Goal: Find specific page/section: Find specific page/section

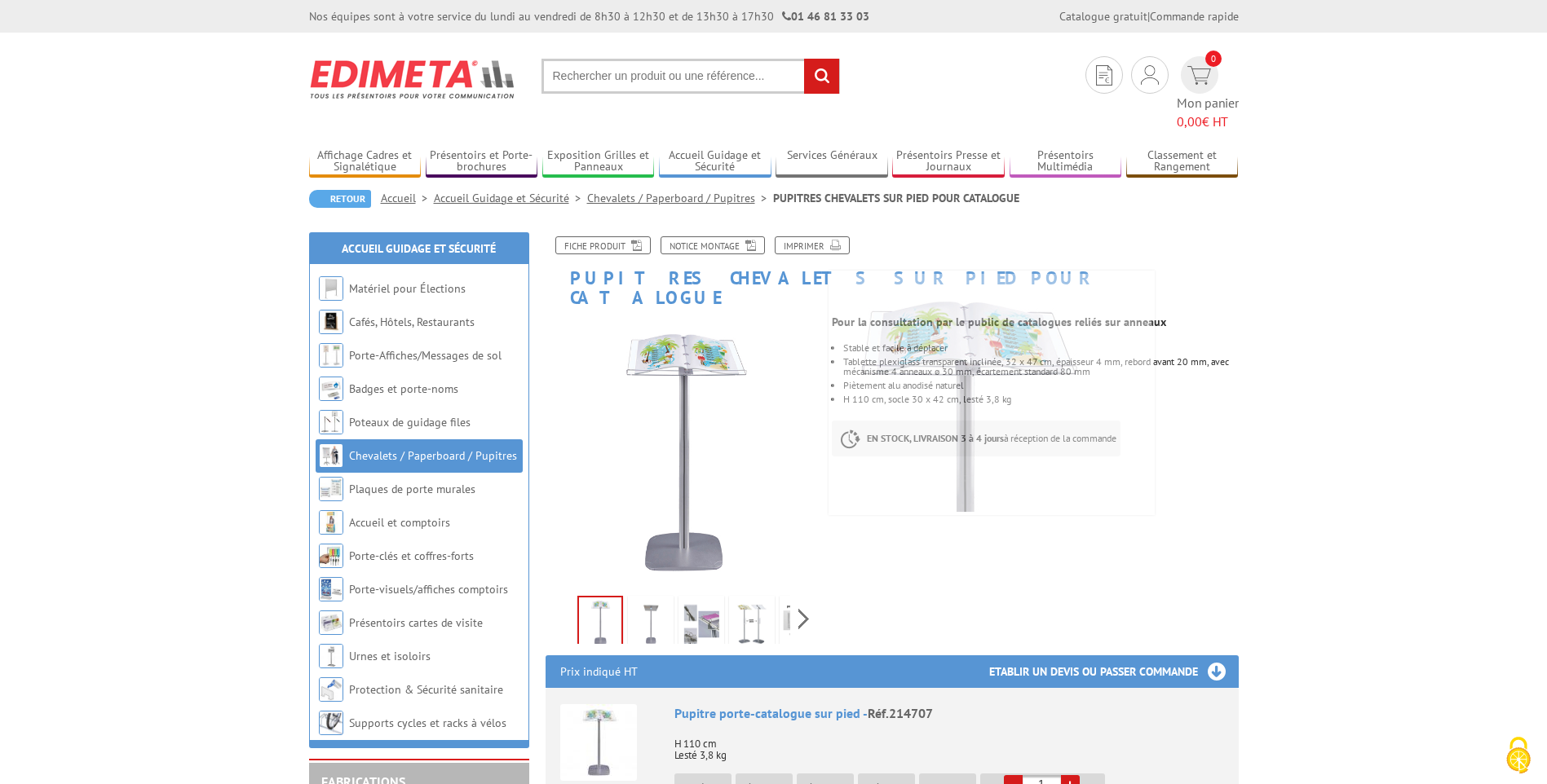
click at [725, 81] on input "text" at bounding box center [690, 76] width 298 height 35
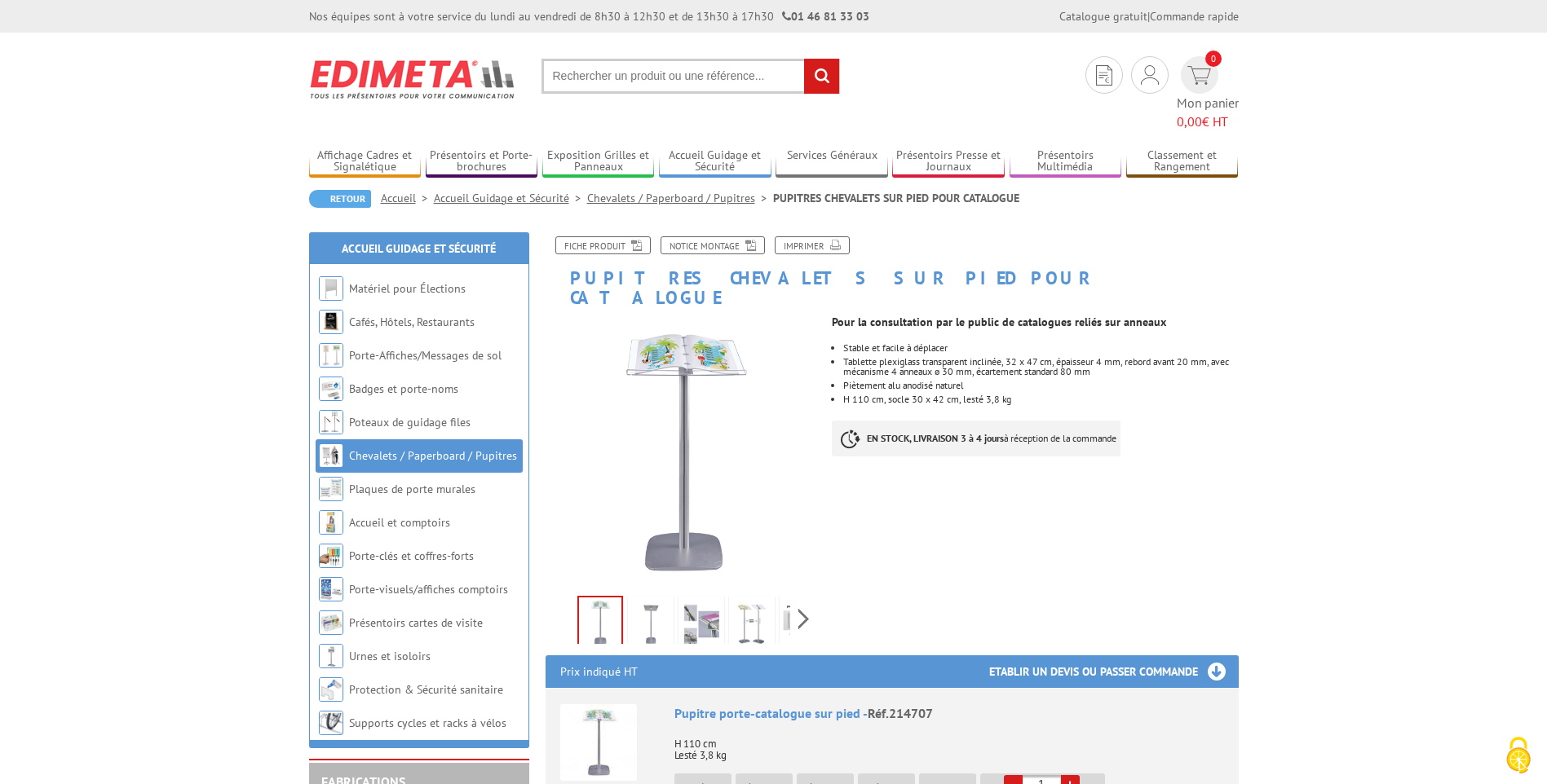
paste input "79427716"
type input "79427716"
click at [804, 59] on input "rechercher" at bounding box center [822, 76] width 35 height 35
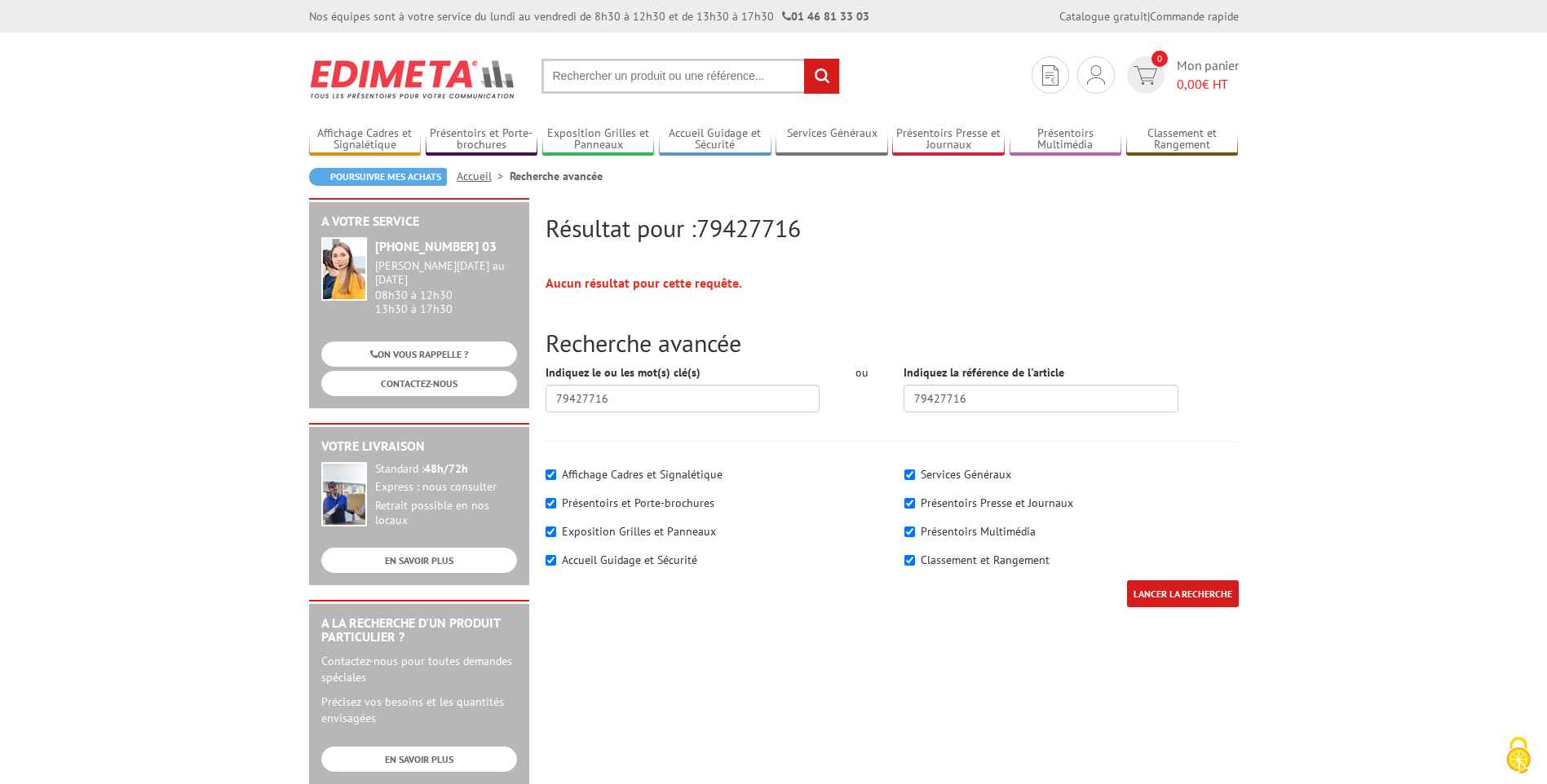
click at [1167, 596] on input "LANCER LA RECHERCHE" at bounding box center [1183, 594] width 112 height 27
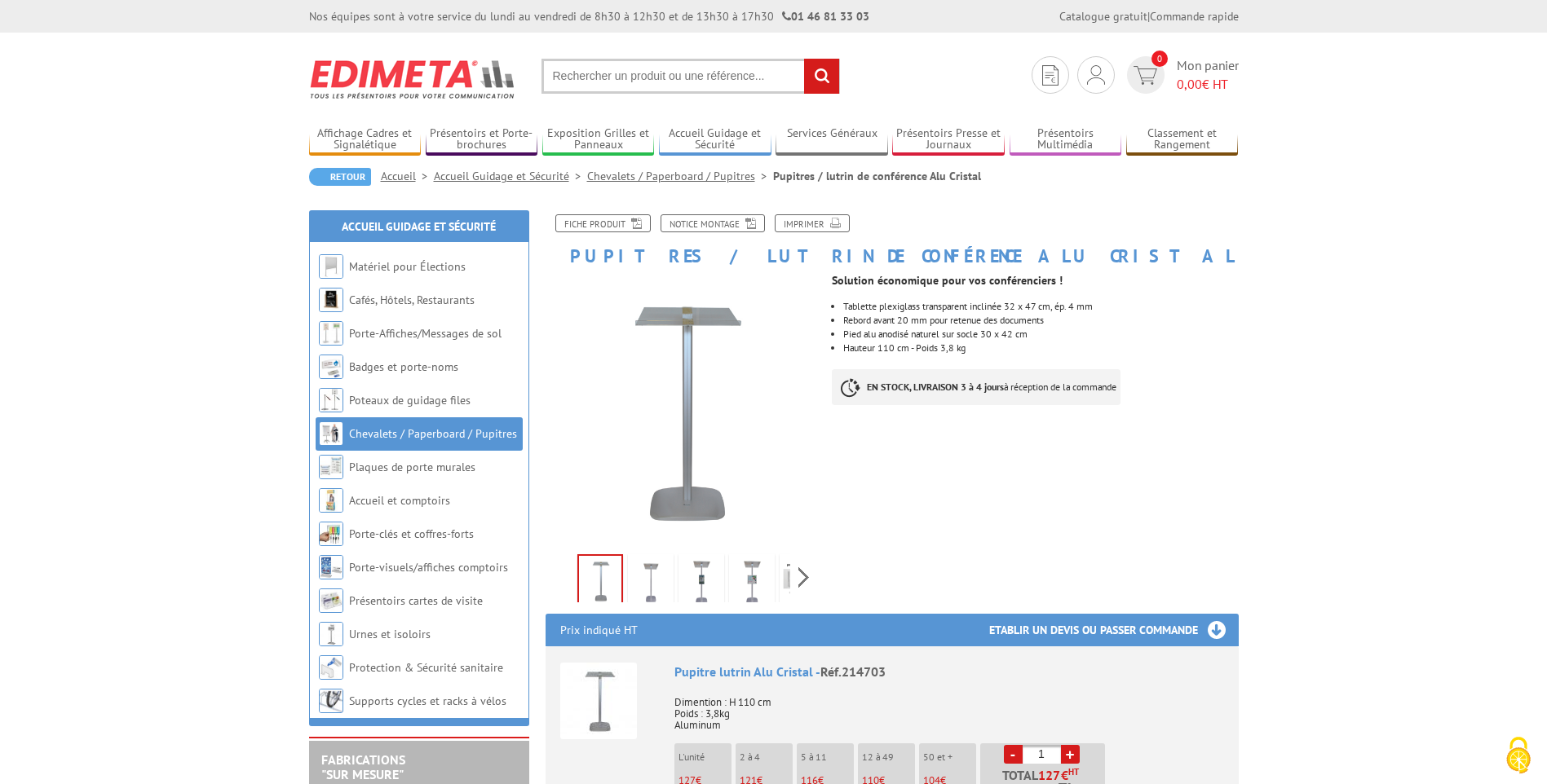
click at [715, 77] on input "text" at bounding box center [690, 76] width 298 height 35
paste input "79427716"
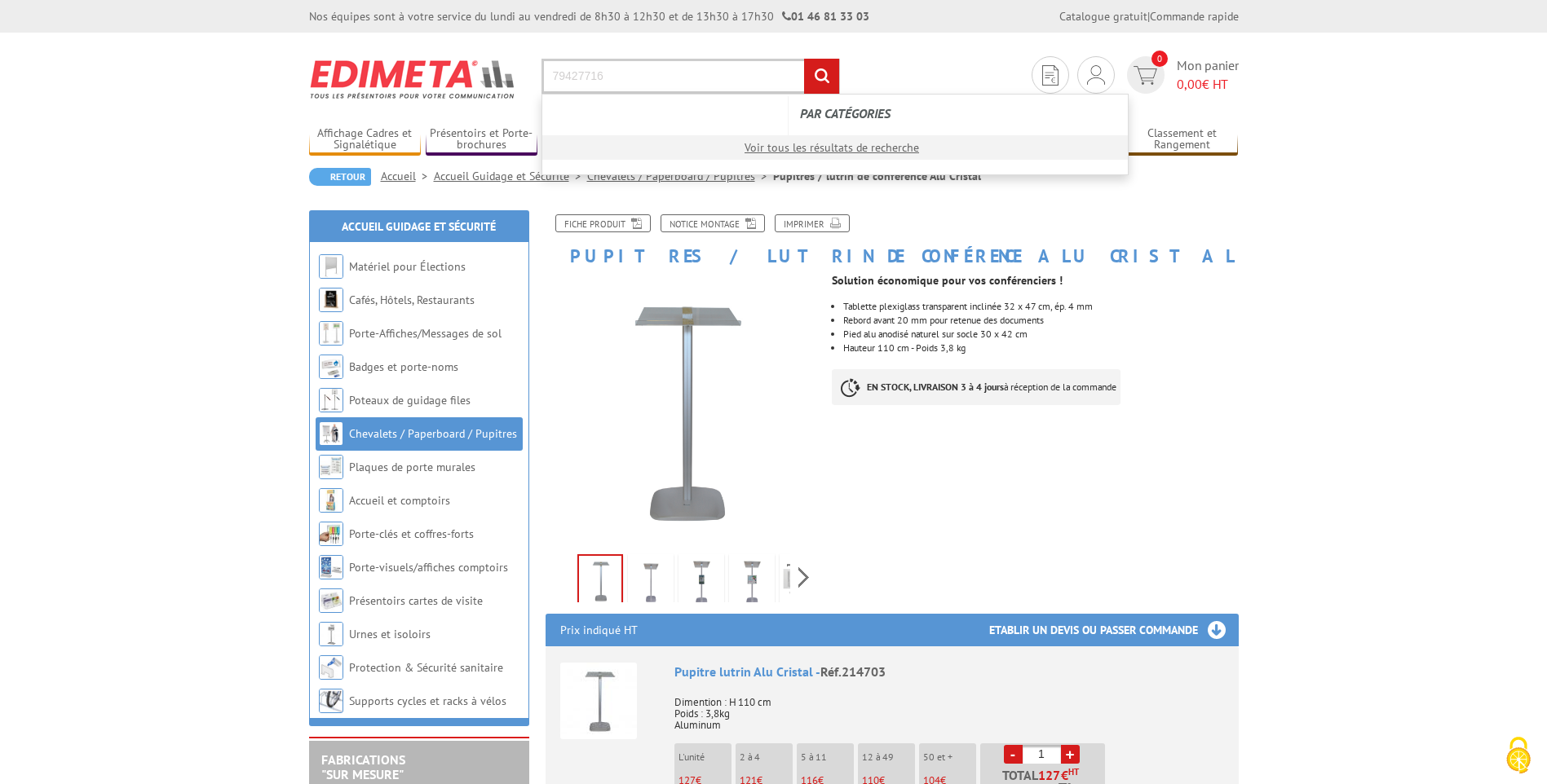
type input "79427716"
click at [804, 59] on input "rechercher" at bounding box center [822, 76] width 35 height 35
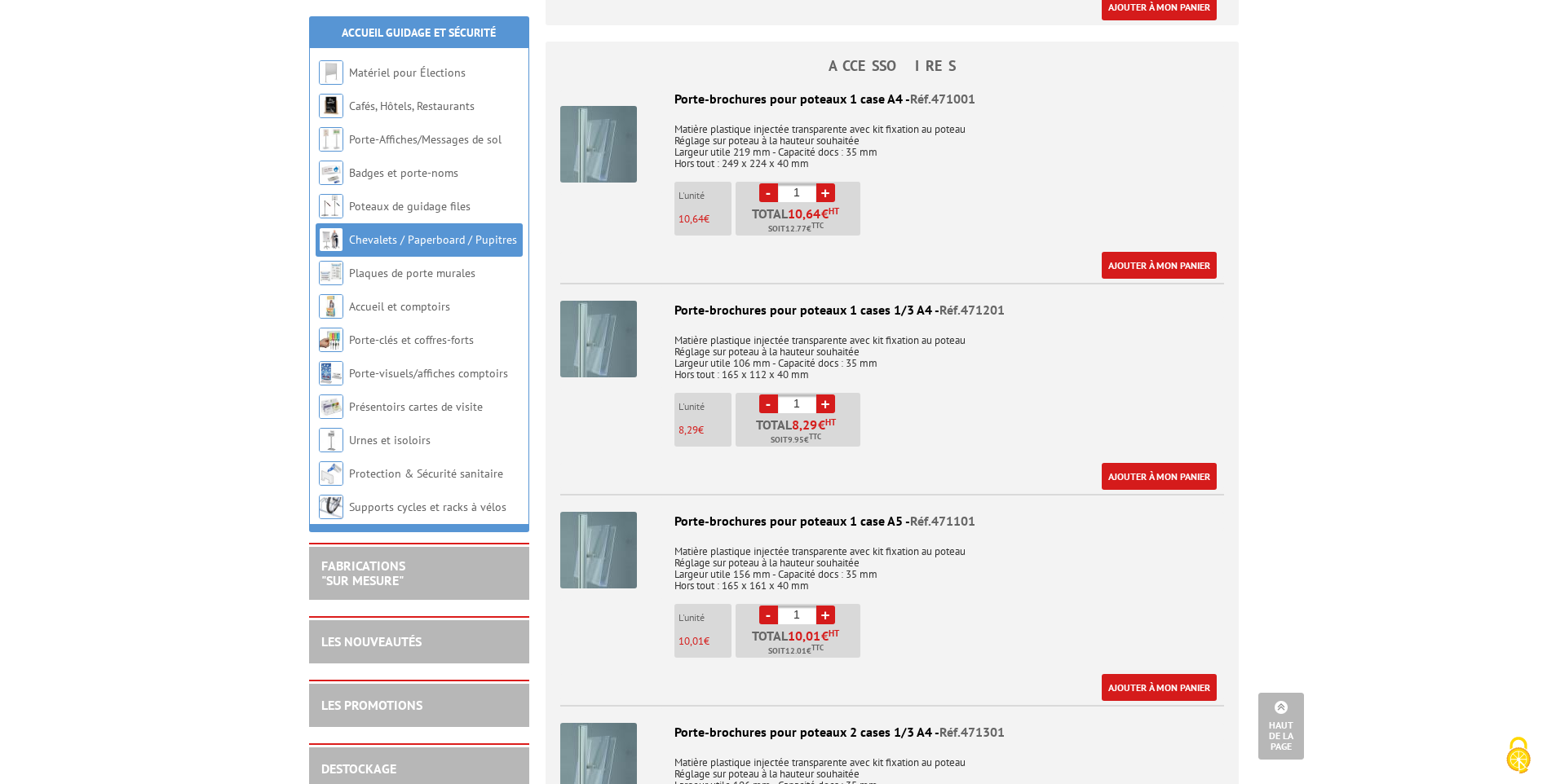
scroll to position [326, 0]
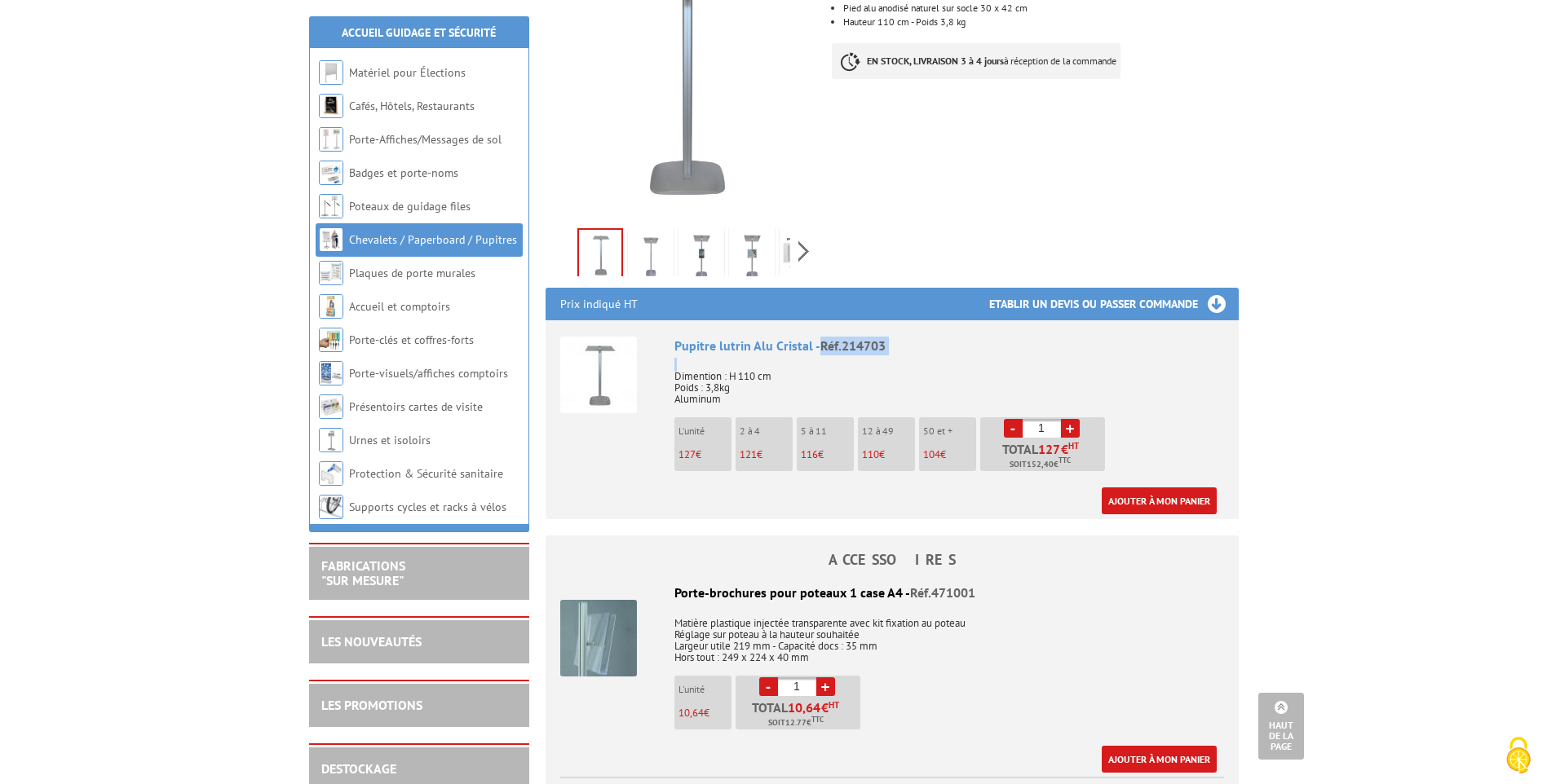
drag, startPoint x: 818, startPoint y: 350, endPoint x: 936, endPoint y: 355, distance: 118.1
click at [936, 355] on div "Pupitre lutrin Alu Cristal - Réf.214703 Dimention : H 110 cm Poids : 3,8kg Alum…" at bounding box center [950, 425] width 550 height 178
copy div "Réf.214703"
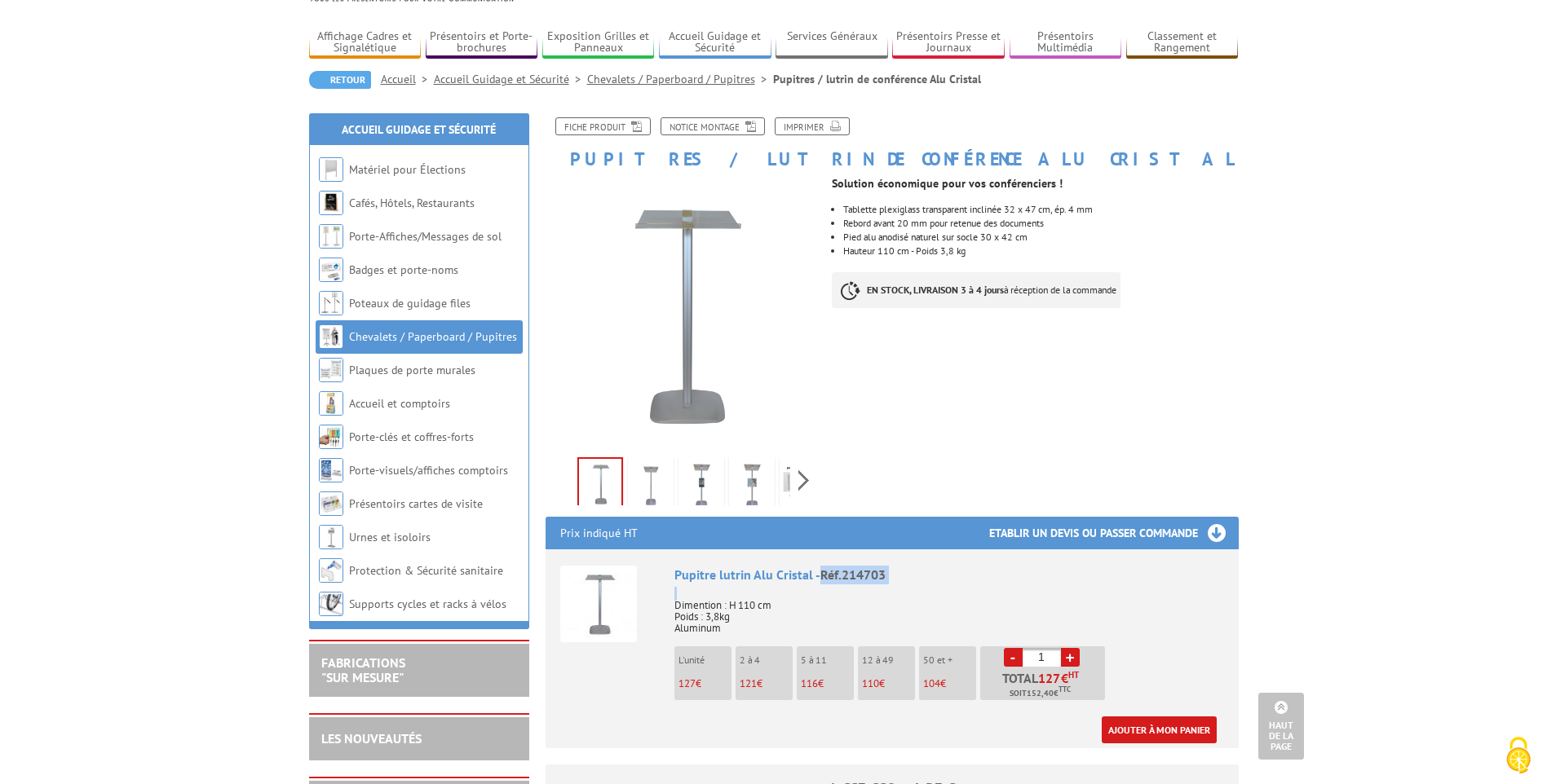
scroll to position [0, 0]
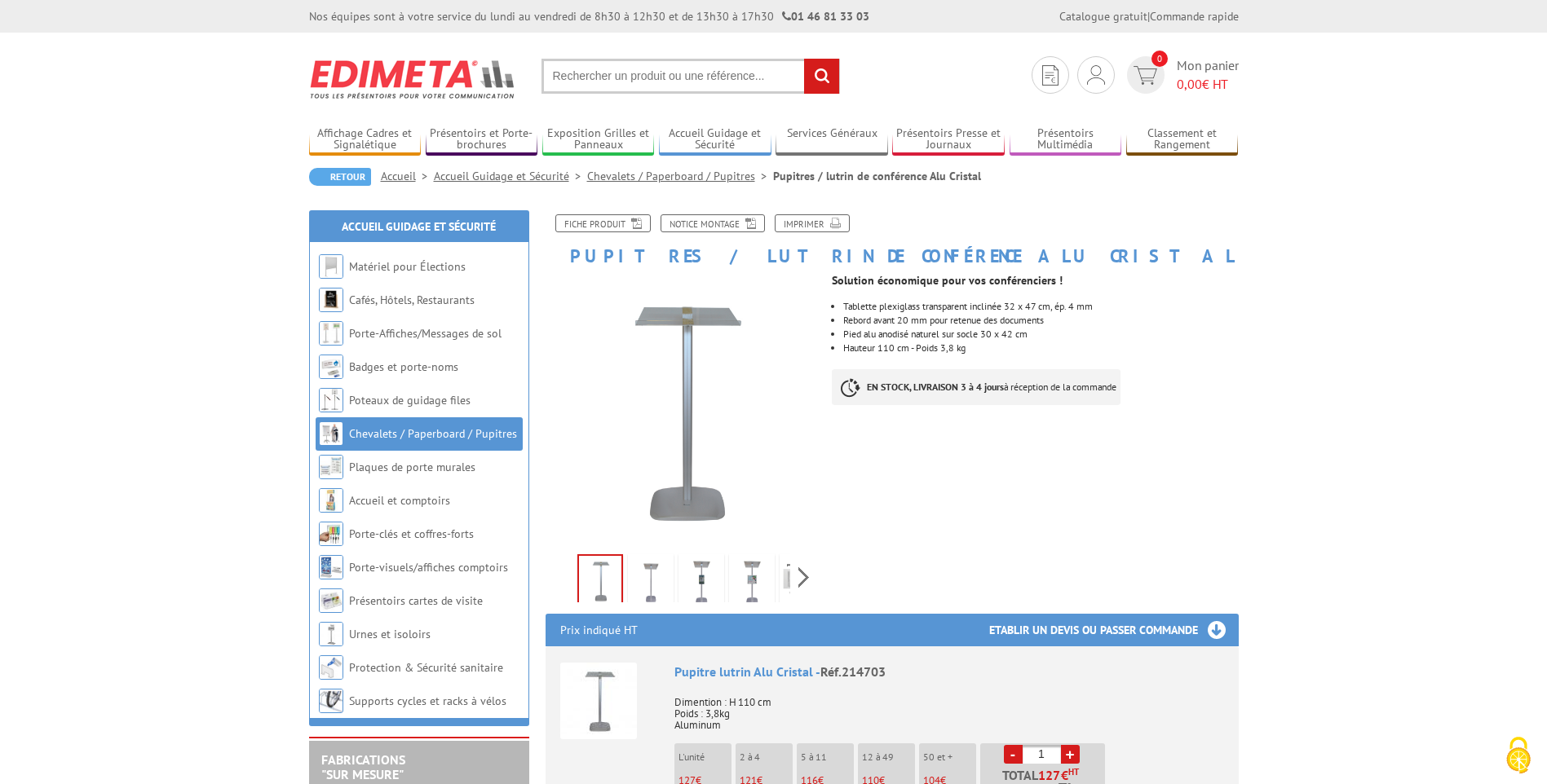
click at [671, 78] on input "text" at bounding box center [690, 76] width 298 height 35
paste input "Réf.214703"
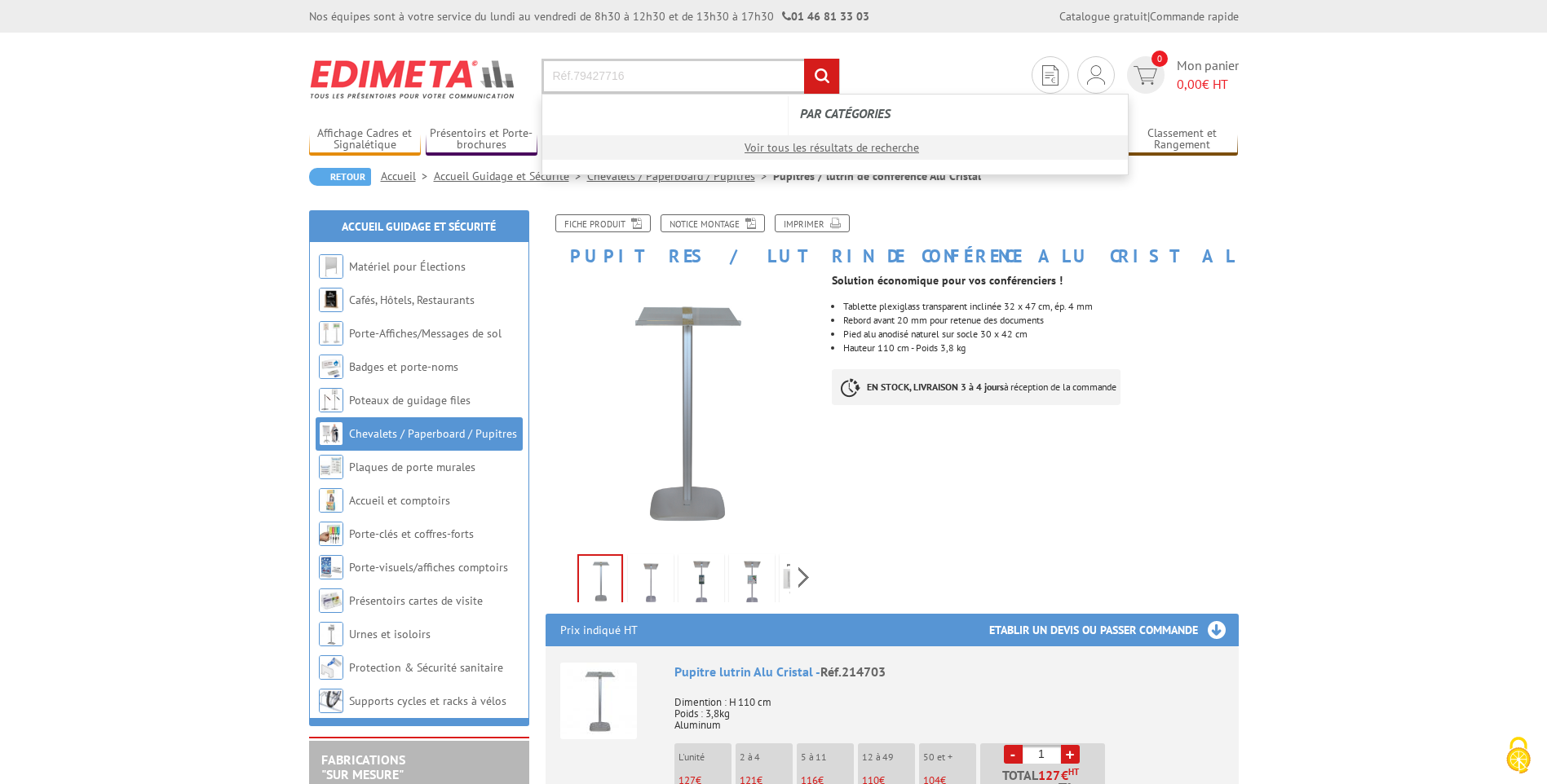
type input "Réf.79427716"
click at [804, 59] on input "rechercher" at bounding box center [822, 76] width 35 height 35
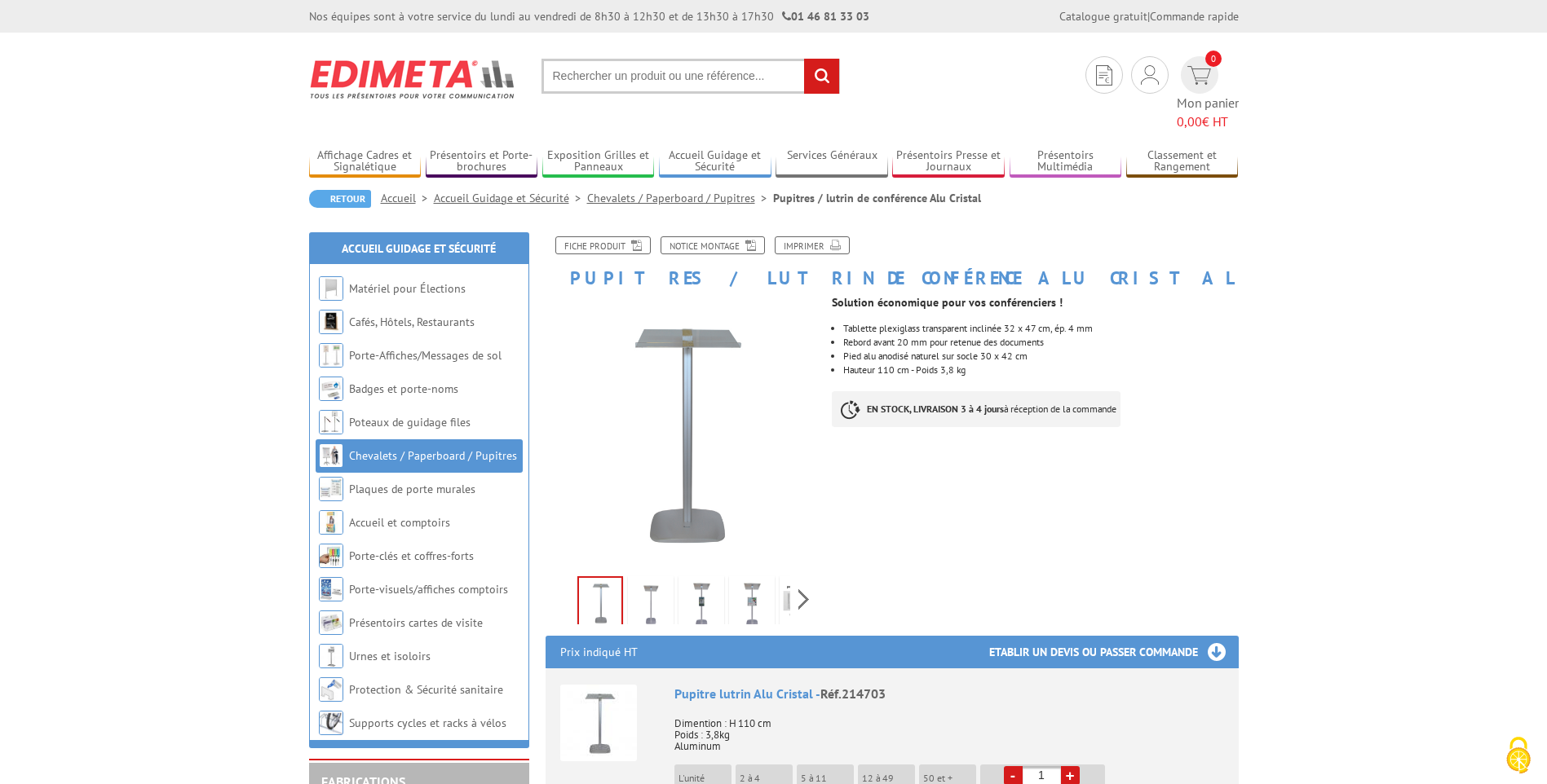
click at [647, 586] on img at bounding box center [651, 605] width 39 height 51
click at [706, 583] on img at bounding box center [701, 605] width 39 height 51
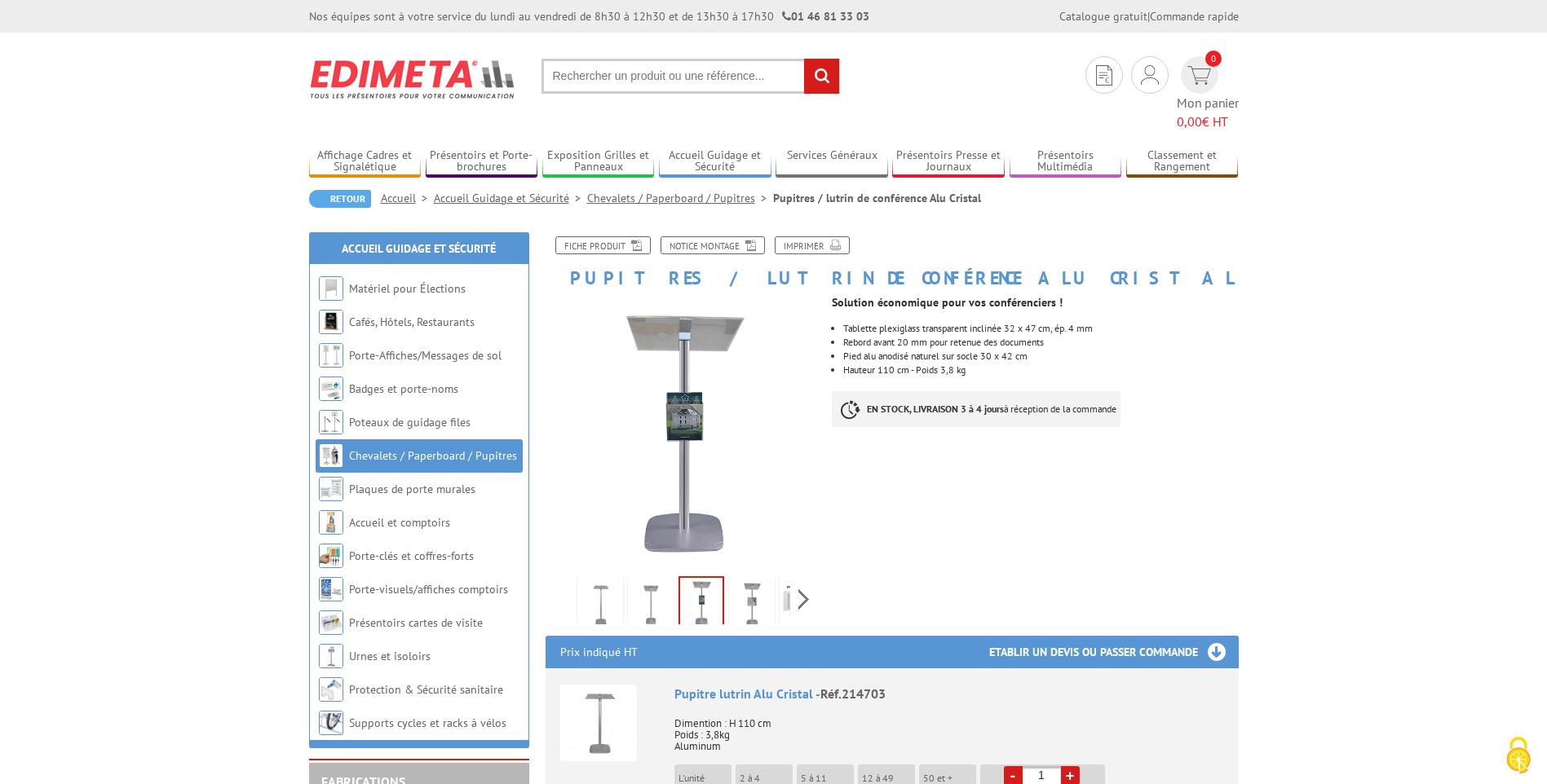
click at [774, 583] on link at bounding box center [752, 605] width 46 height 57
click at [611, 580] on img at bounding box center [600, 605] width 39 height 51
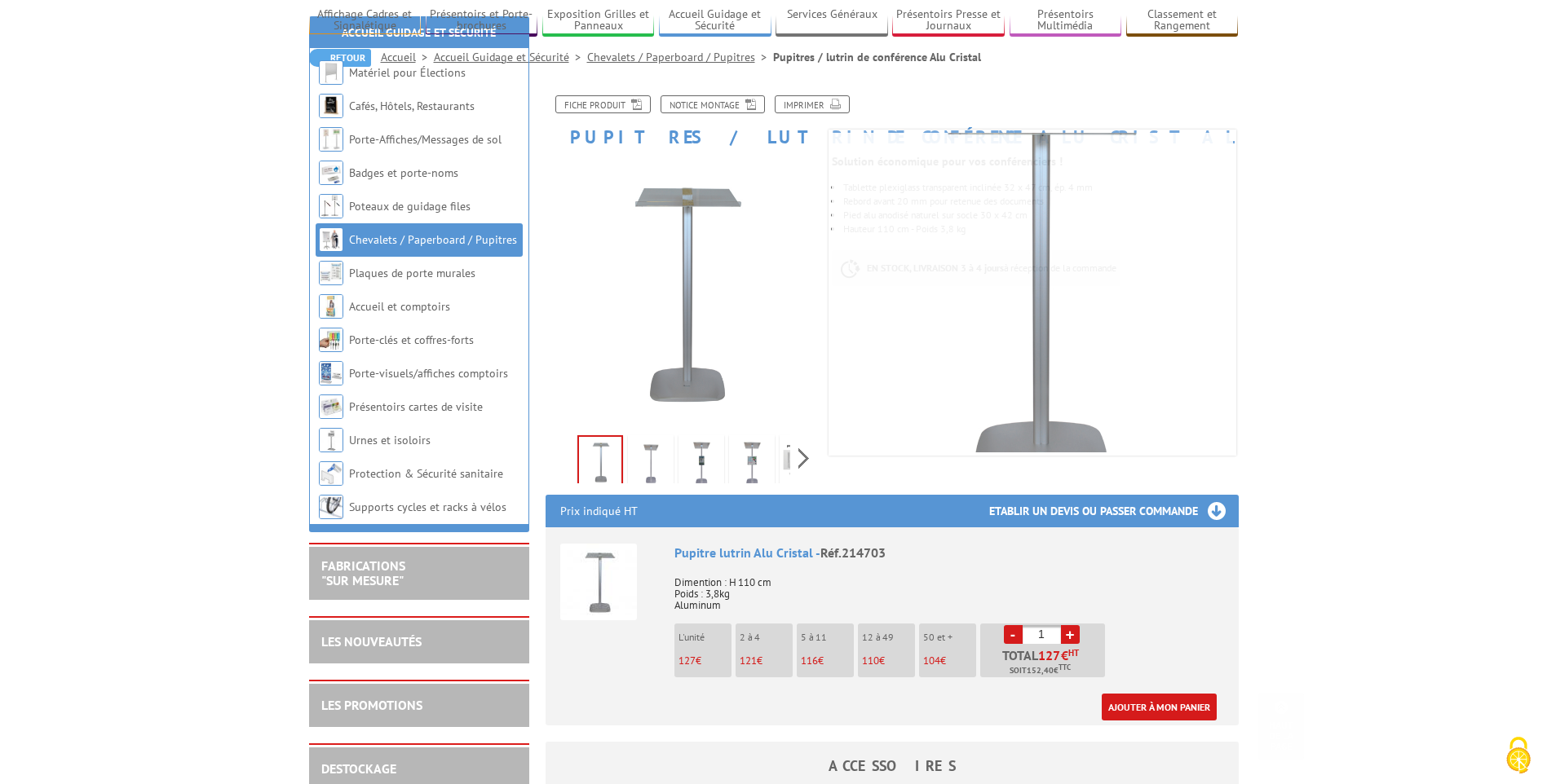
scroll to position [652, 0]
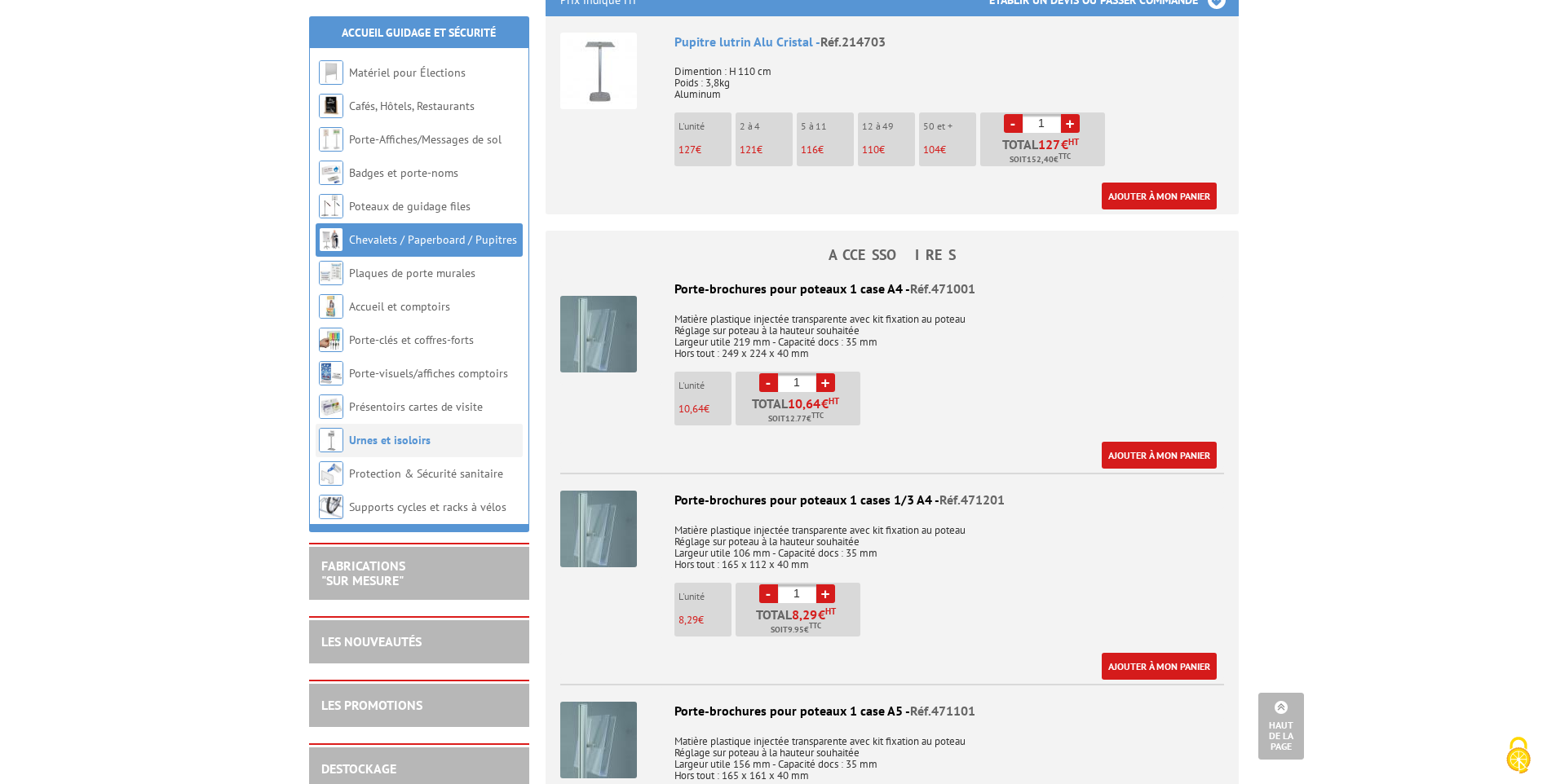
click at [401, 440] on link "Urnes et isoloirs" at bounding box center [390, 440] width 81 height 15
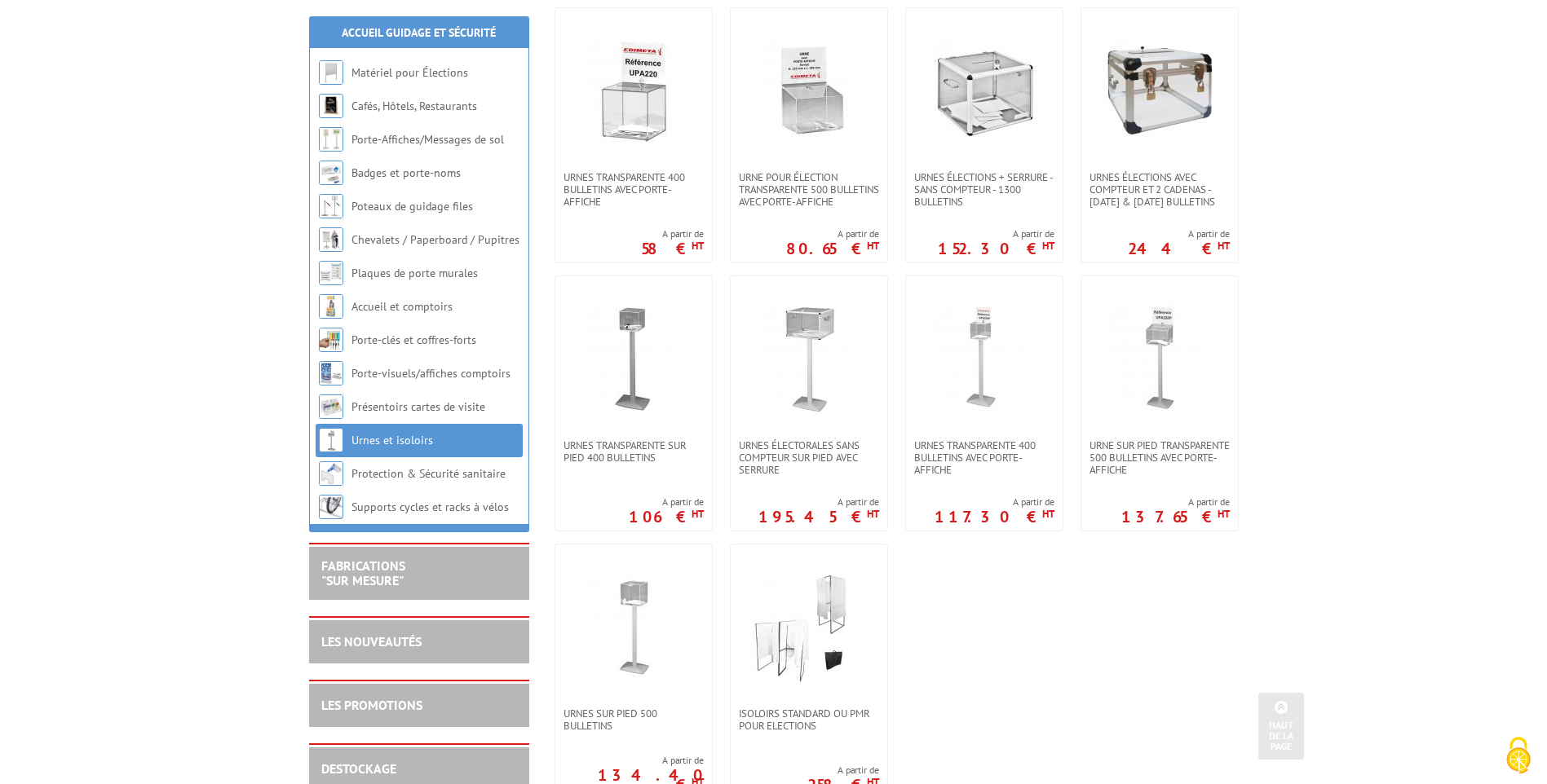
scroll to position [652, 0]
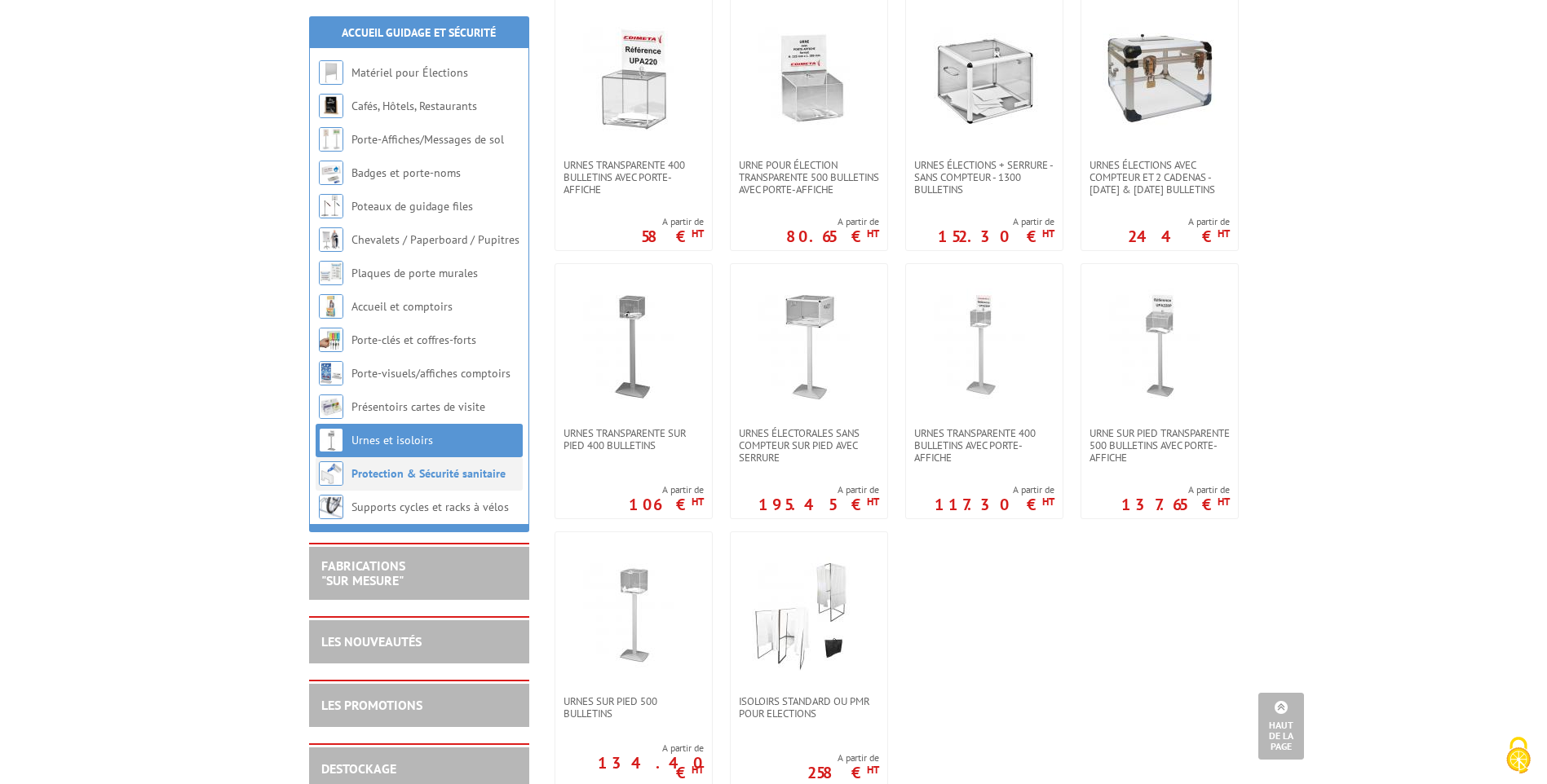
click at [412, 478] on link "Protection & Sécurité sanitaire" at bounding box center [429, 474] width 155 height 15
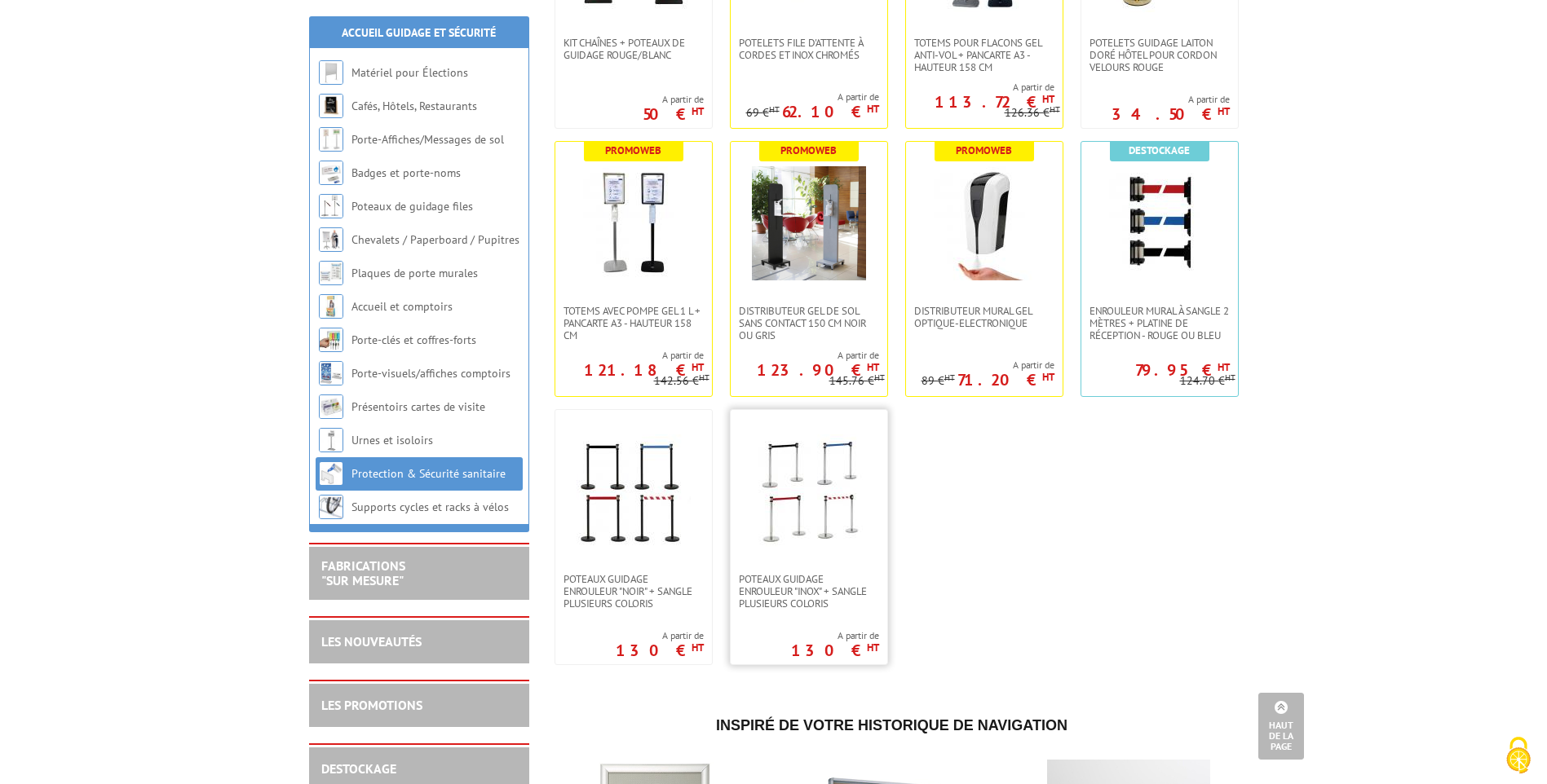
scroll to position [2202, 0]
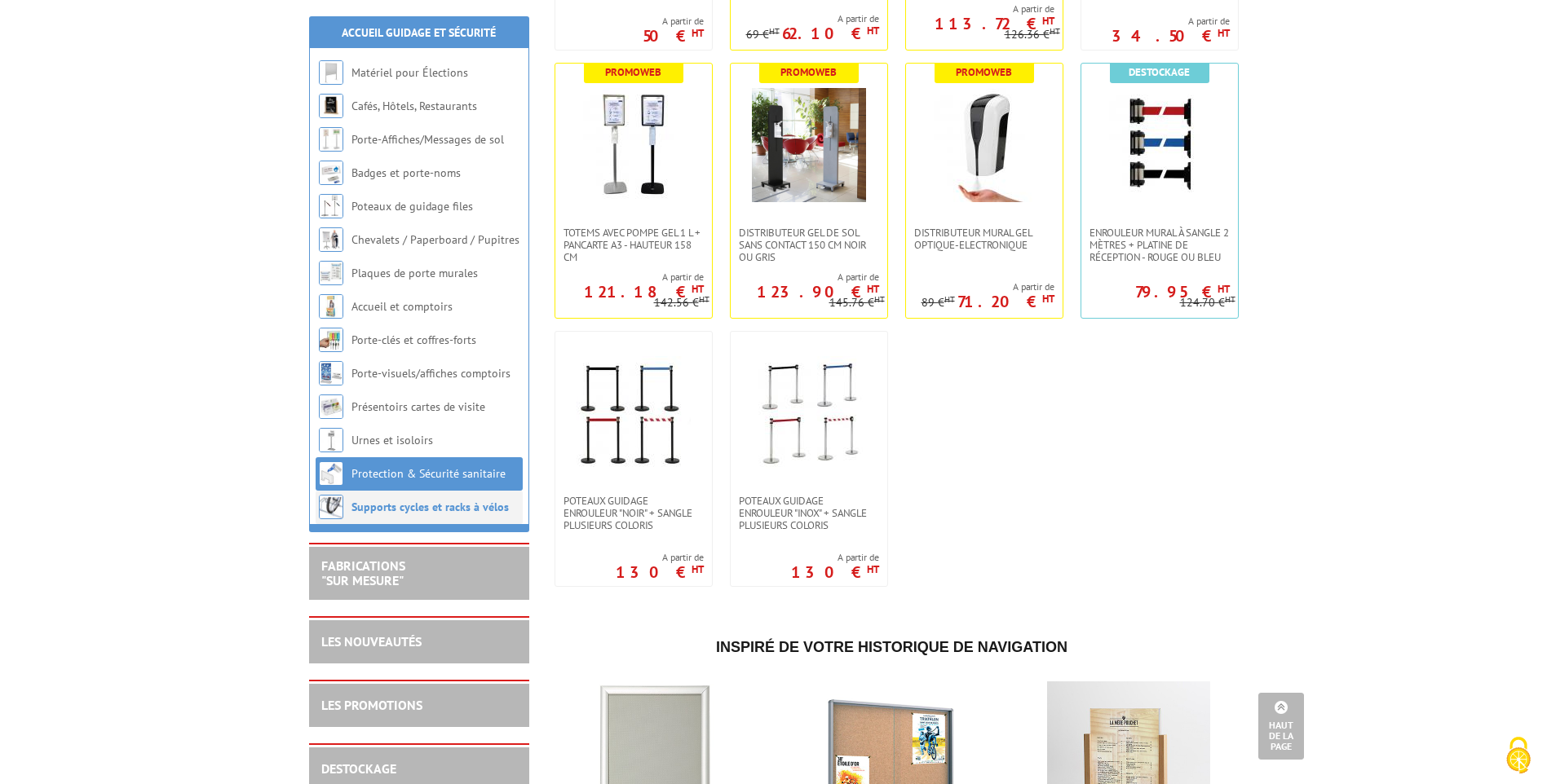
click at [449, 512] on link "Supports cycles et racks à vélos" at bounding box center [430, 507] width 157 height 15
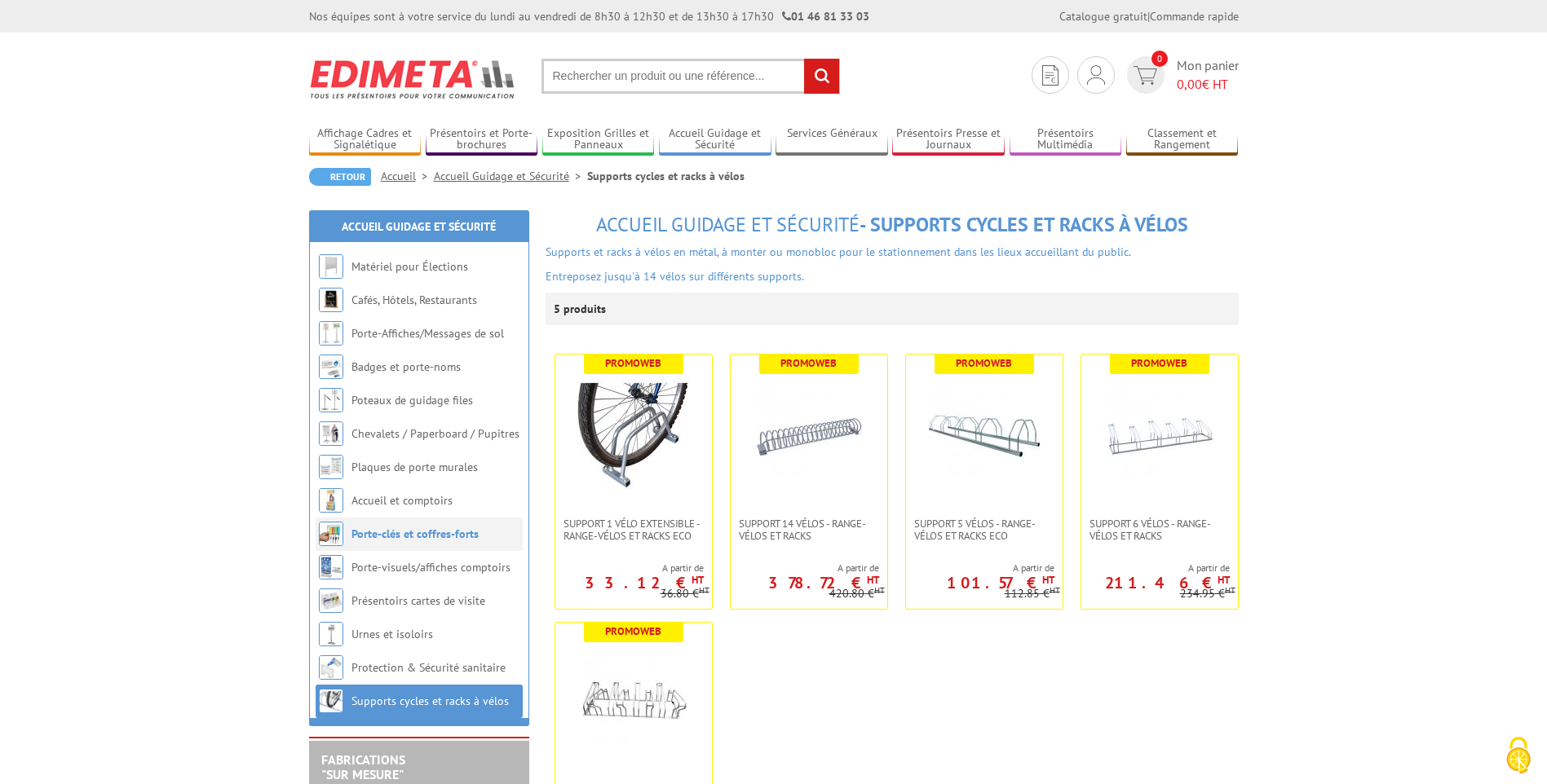
click at [433, 532] on link "Porte-clés et coffres-forts" at bounding box center [415, 534] width 127 height 15
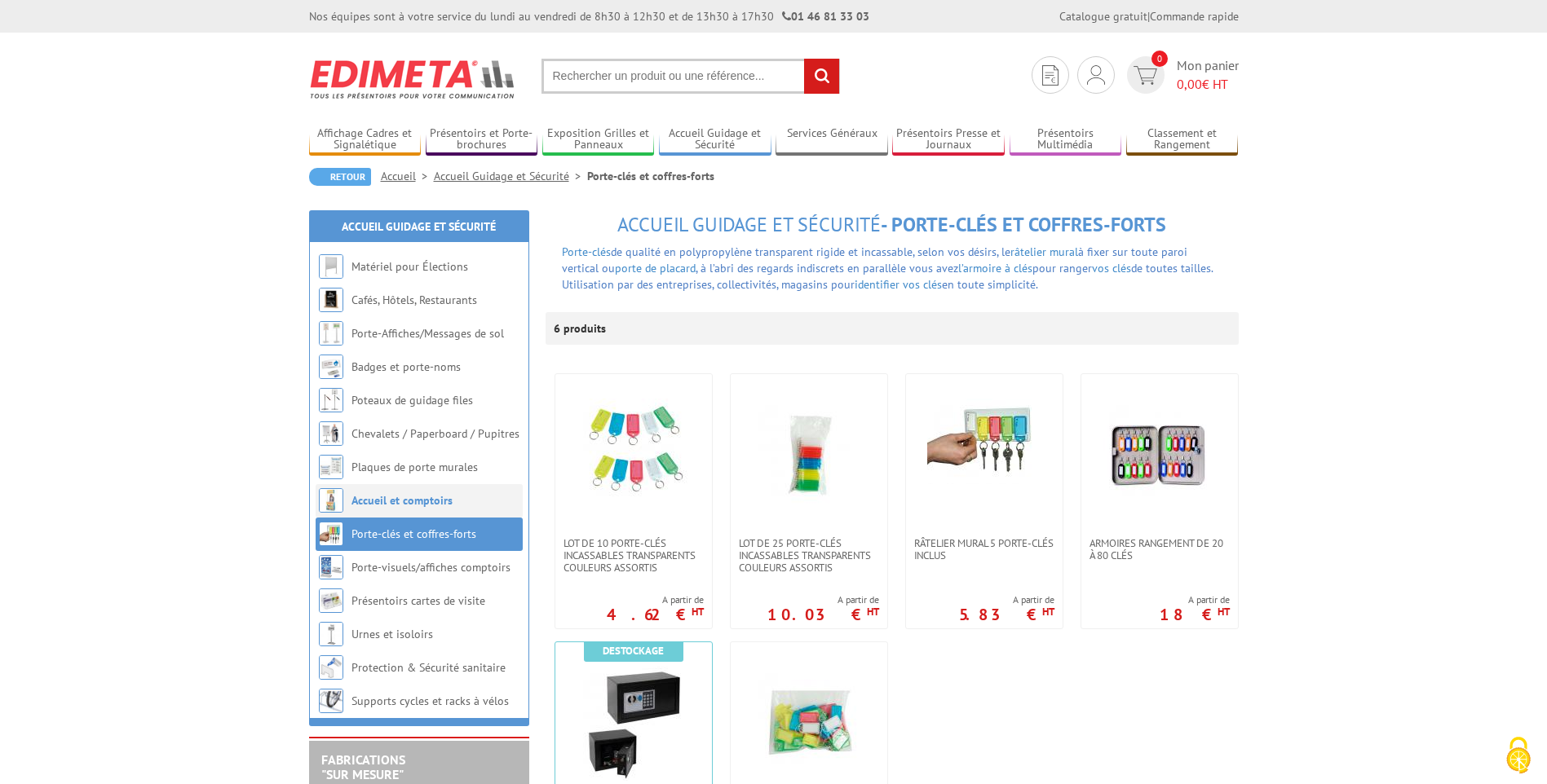
click at [421, 503] on link "Accueil et comptoirs" at bounding box center [402, 501] width 101 height 15
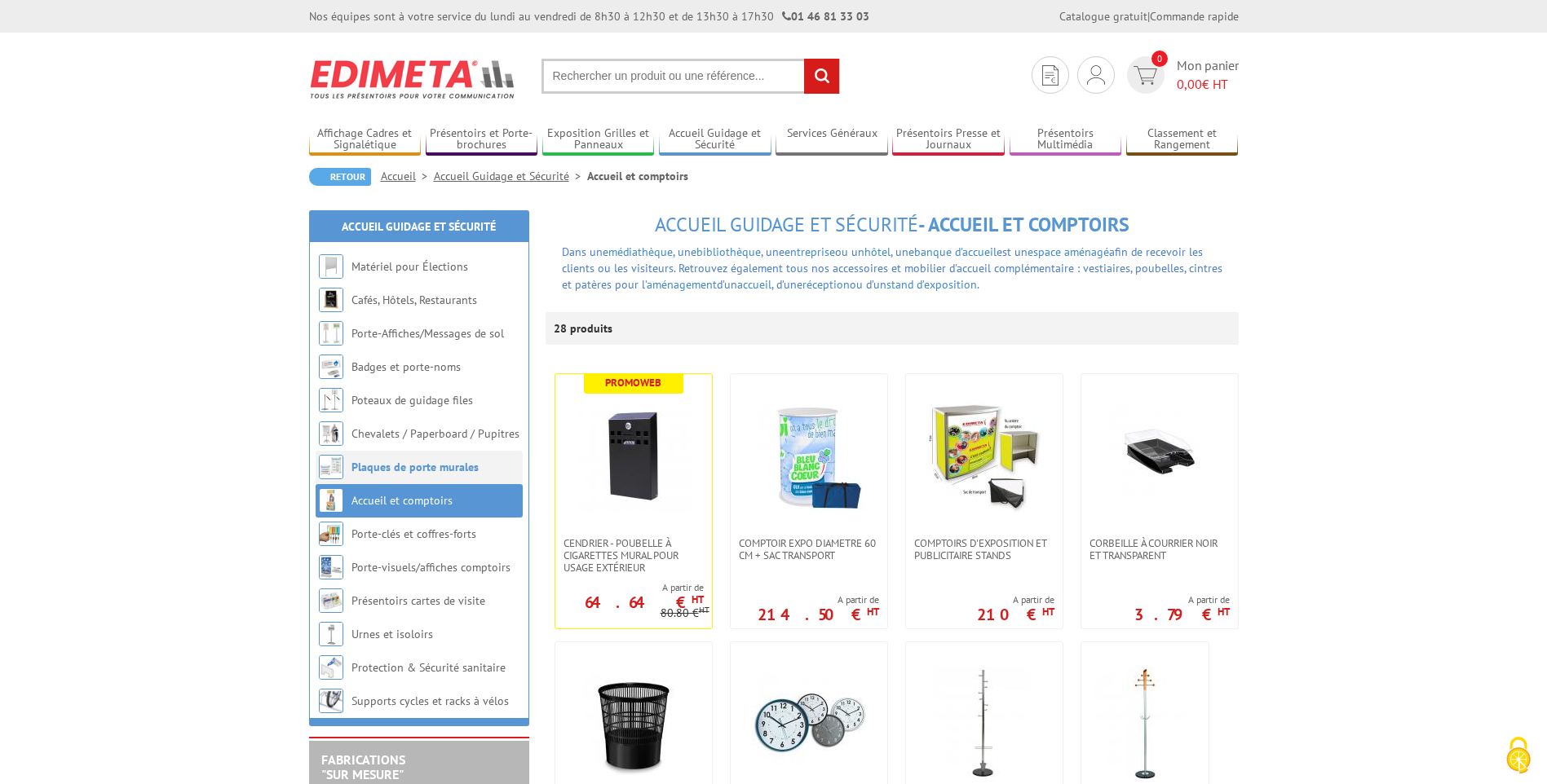
click at [415, 477] on li "Plaques de porte murales" at bounding box center [419, 468] width 207 height 33
click at [412, 470] on link "Plaques de porte murales" at bounding box center [415, 468] width 127 height 15
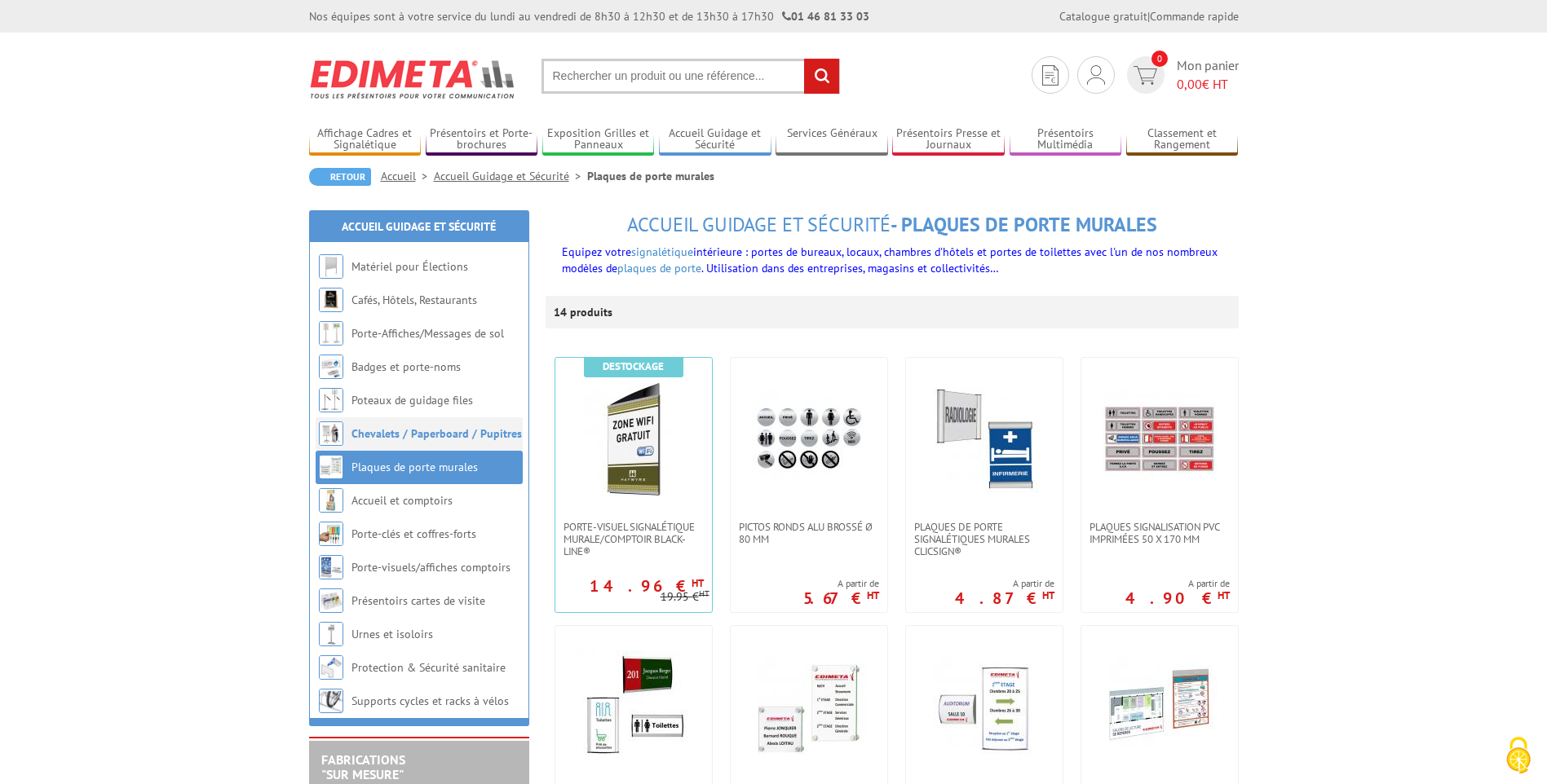
click at [412, 436] on link "Chevalets / Paperboard / Pupitres" at bounding box center [436, 434] width 170 height 15
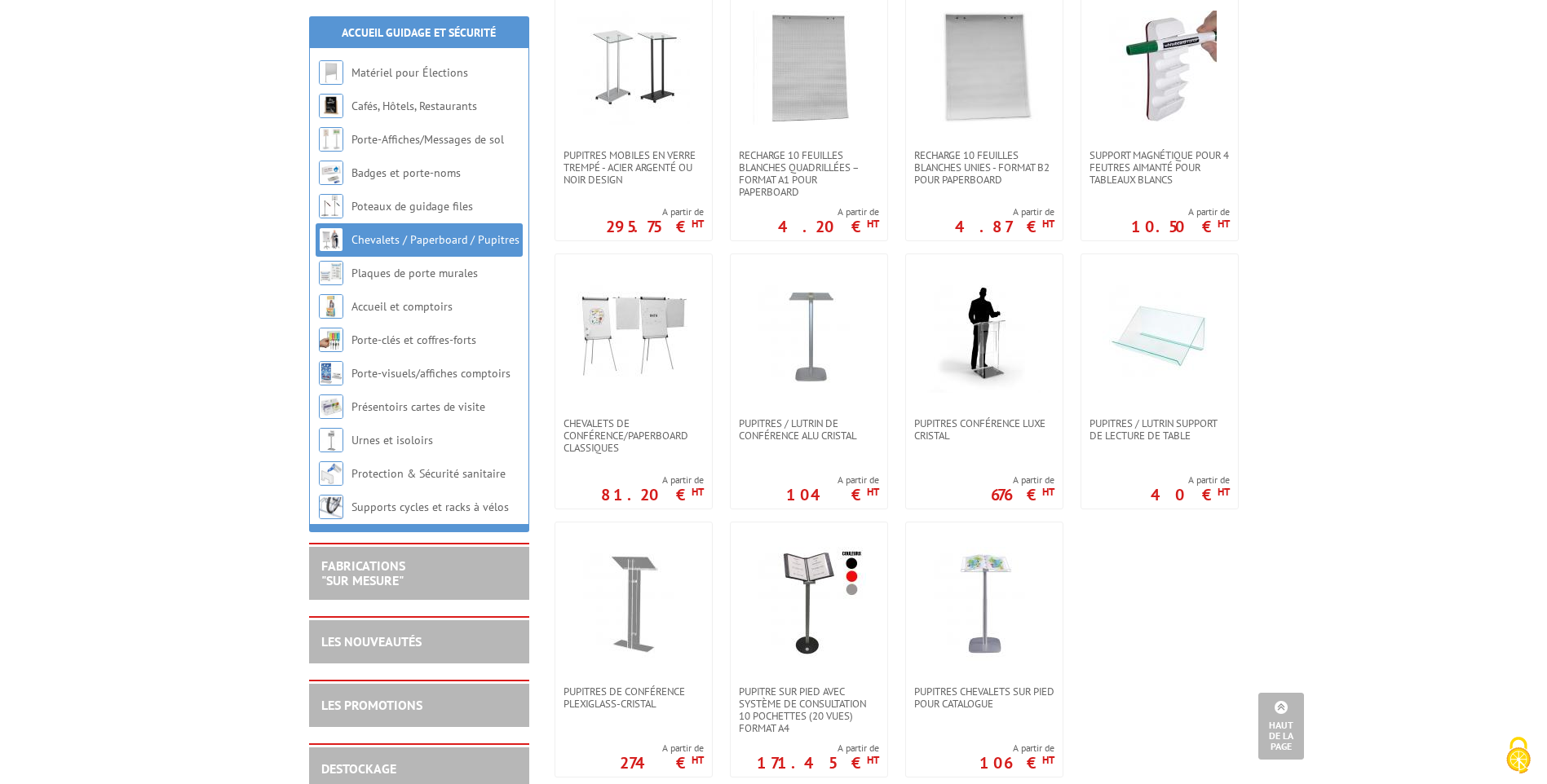
scroll to position [889, 0]
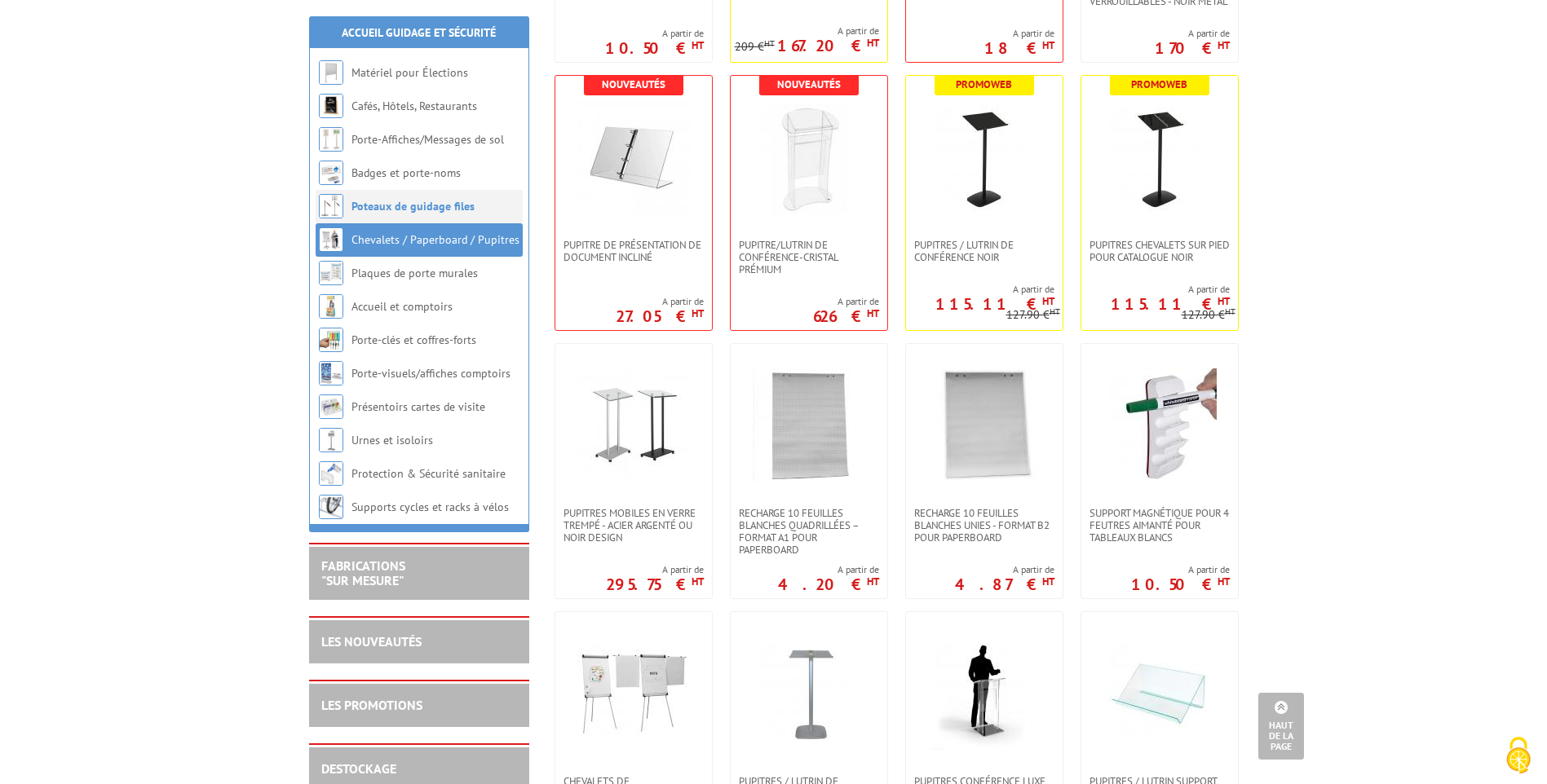
click at [470, 201] on li "Poteaux de guidage files" at bounding box center [419, 207] width 207 height 33
click at [447, 208] on link "Poteaux de guidage files" at bounding box center [413, 207] width 123 height 15
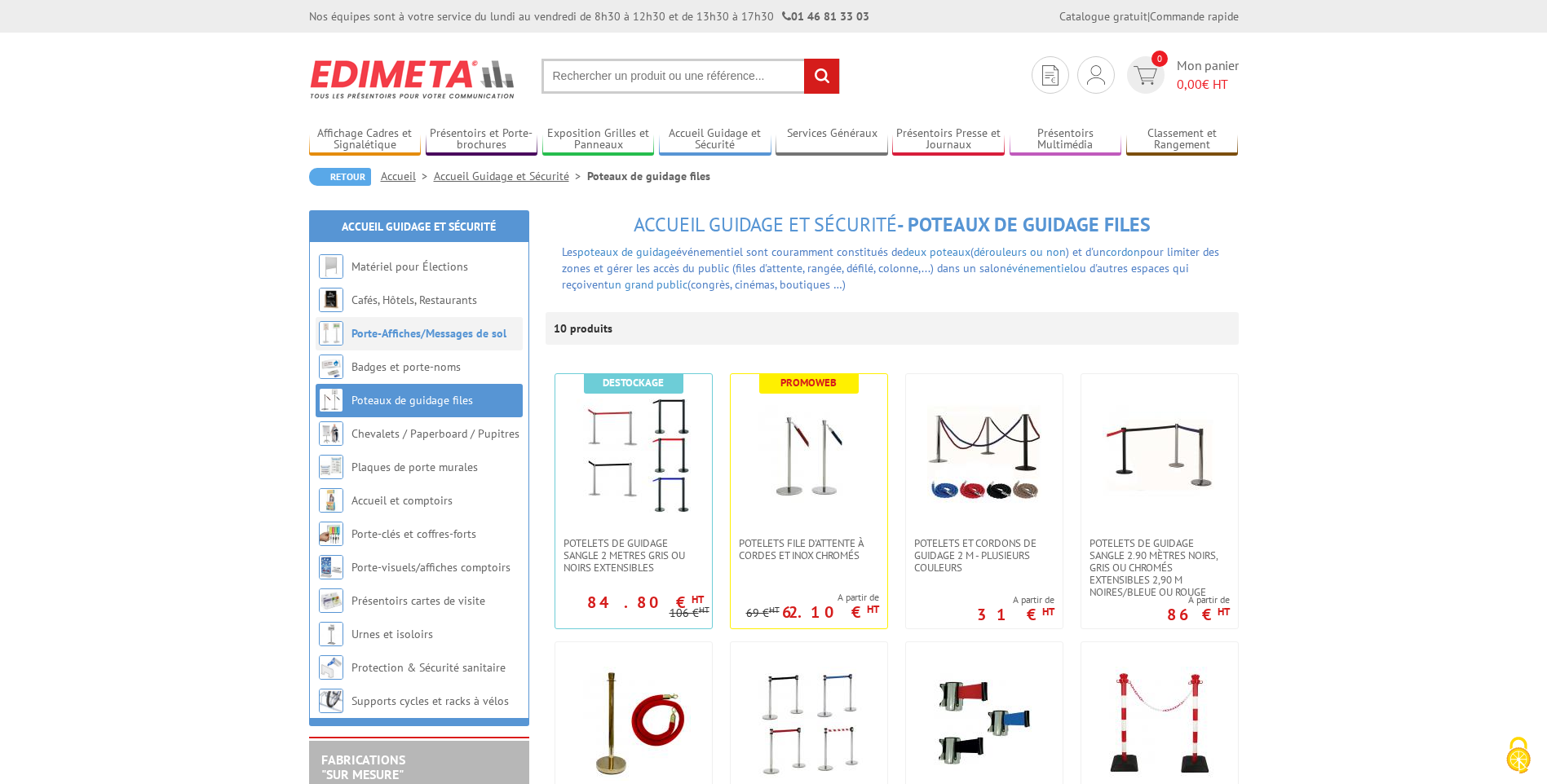
click at [441, 330] on link "Porte-Affiches/Messages de sol" at bounding box center [429, 334] width 155 height 15
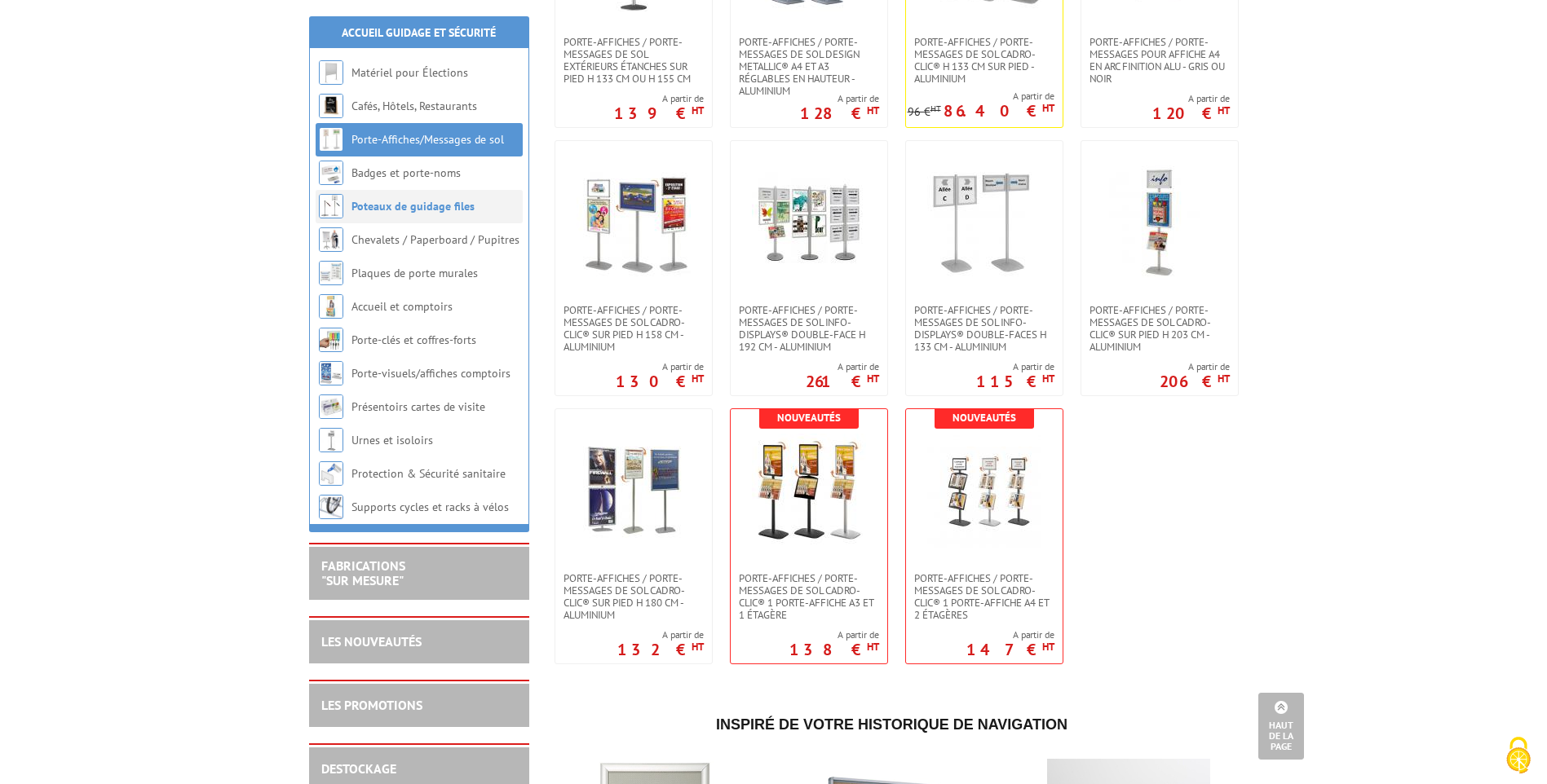
scroll to position [978, 0]
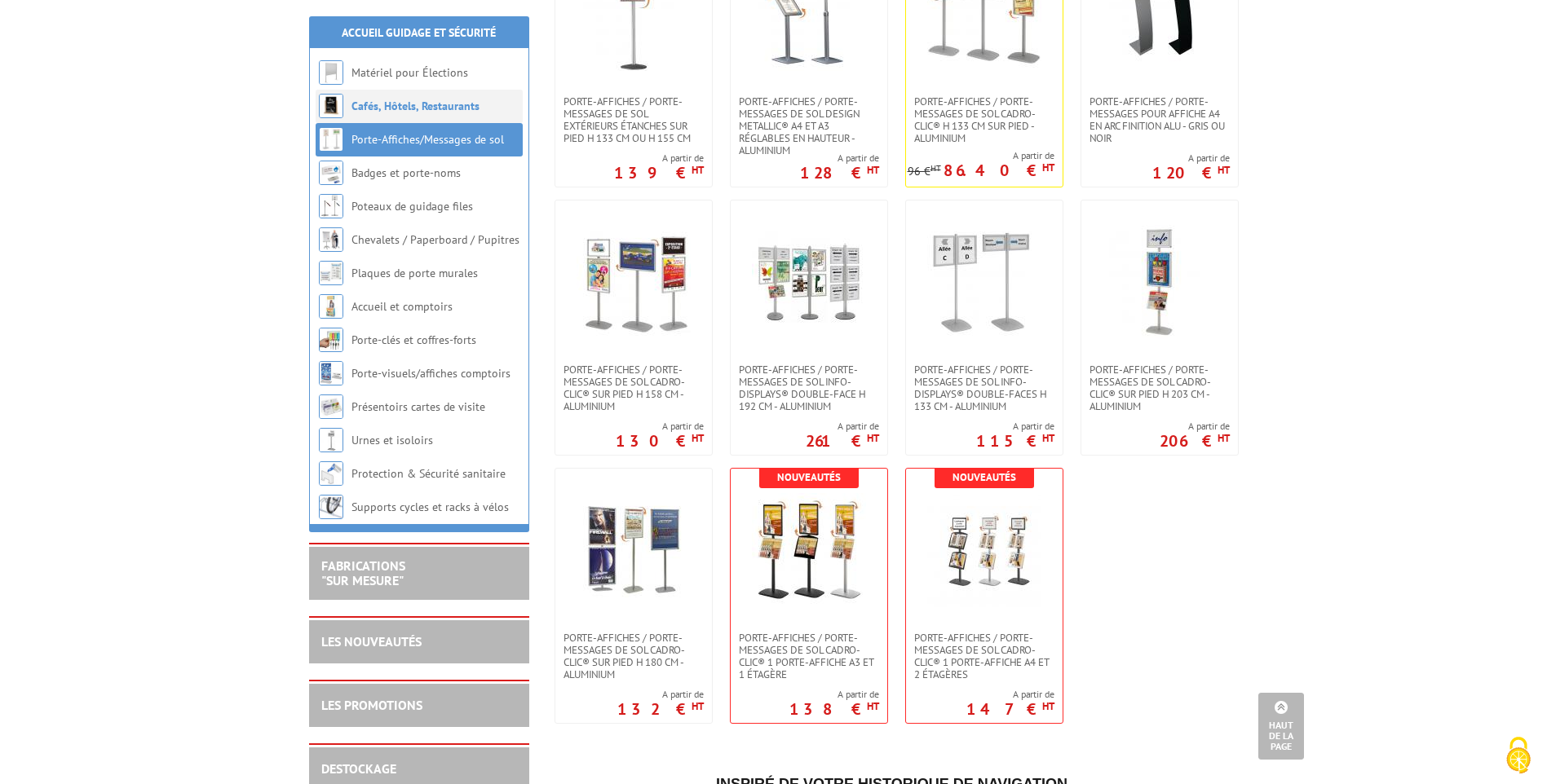
click at [418, 101] on link "Cafés, Hôtels, Restaurants" at bounding box center [415, 106] width 128 height 15
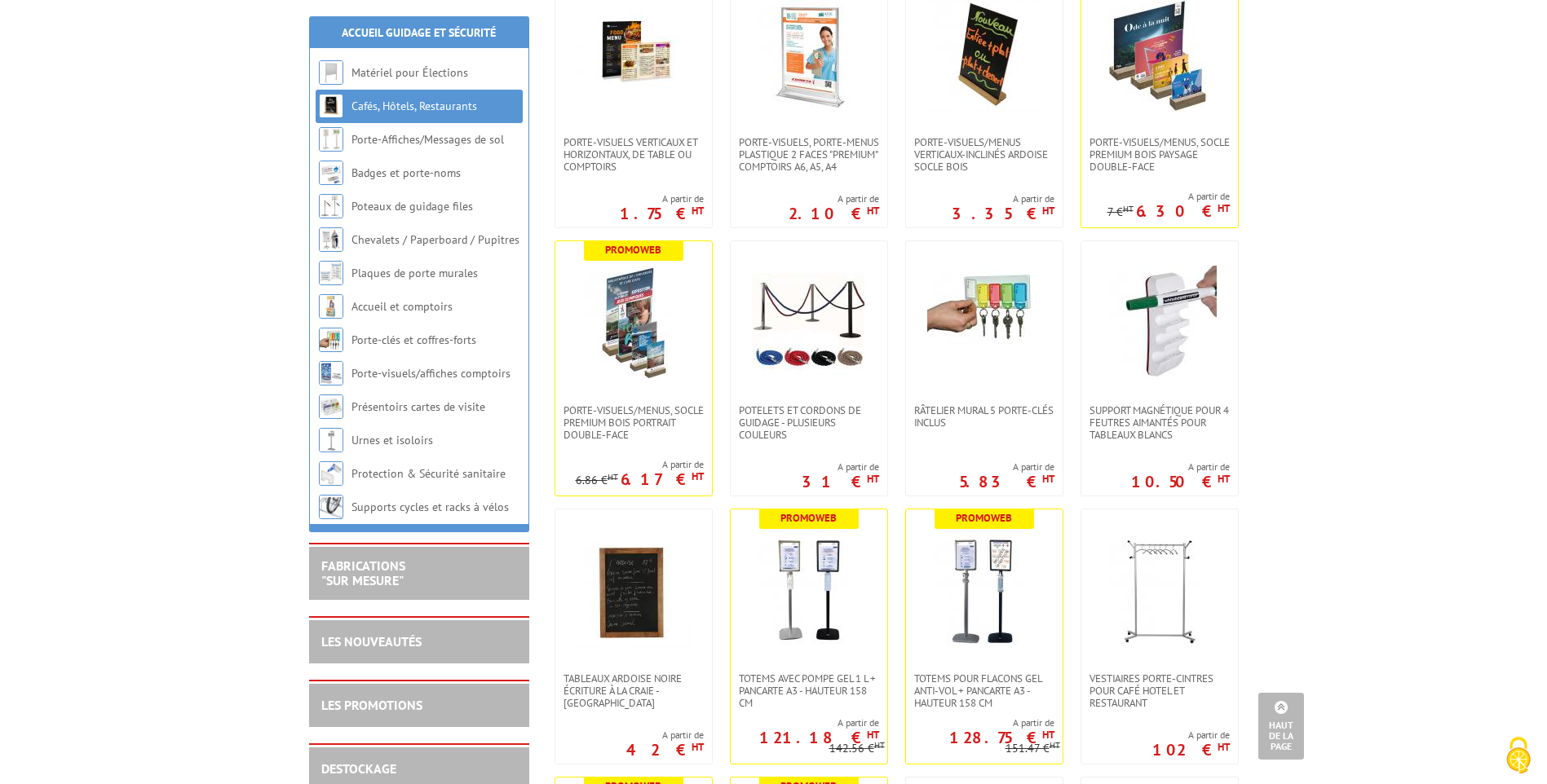
scroll to position [3343, 0]
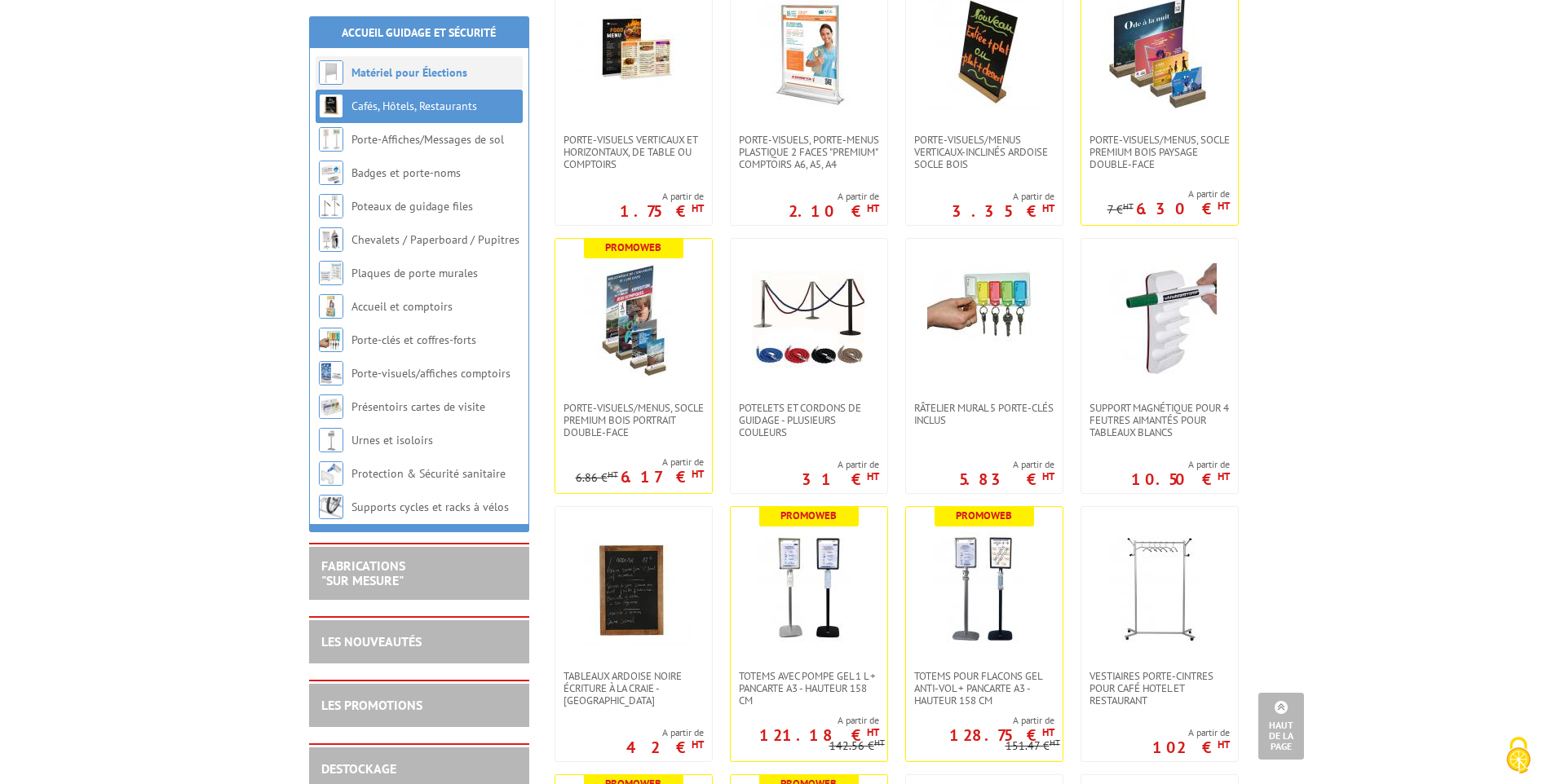
click at [417, 76] on link "Matériel pour Élections" at bounding box center [409, 73] width 115 height 15
